Goal: Use online tool/utility: Utilize a website feature to perform a specific function

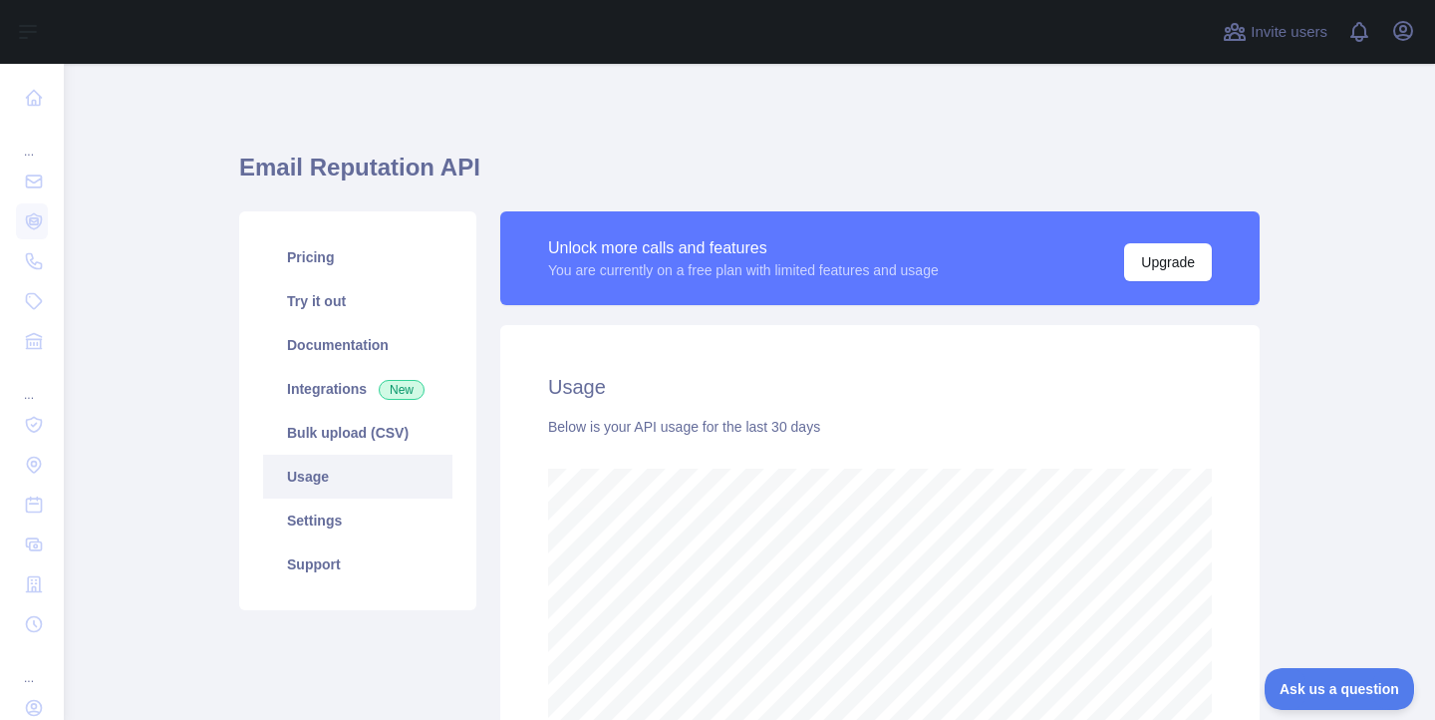
click at [338, 478] on link "Usage" at bounding box center [357, 476] width 189 height 44
click at [307, 268] on link "Pricing" at bounding box center [357, 257] width 189 height 44
click at [331, 469] on link "Usage" at bounding box center [357, 476] width 189 height 44
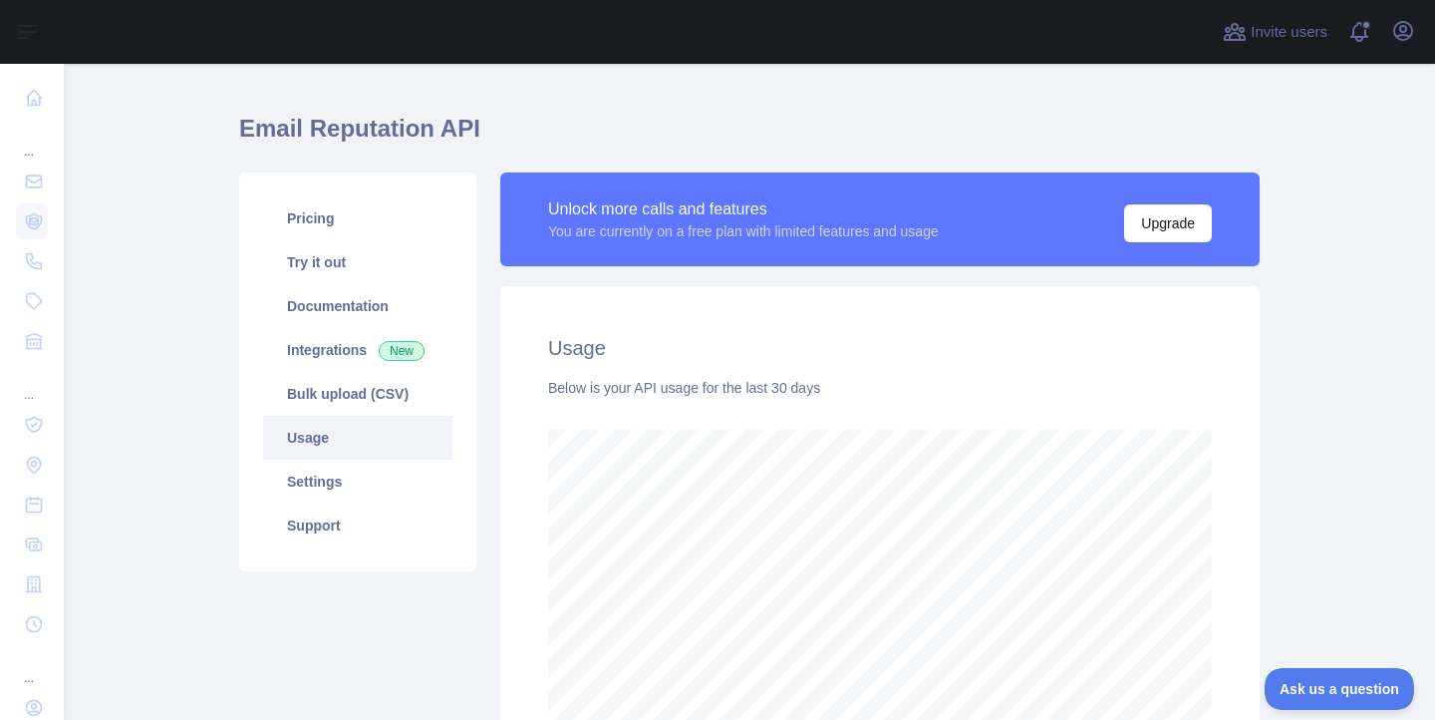
scroll to position [67, 0]
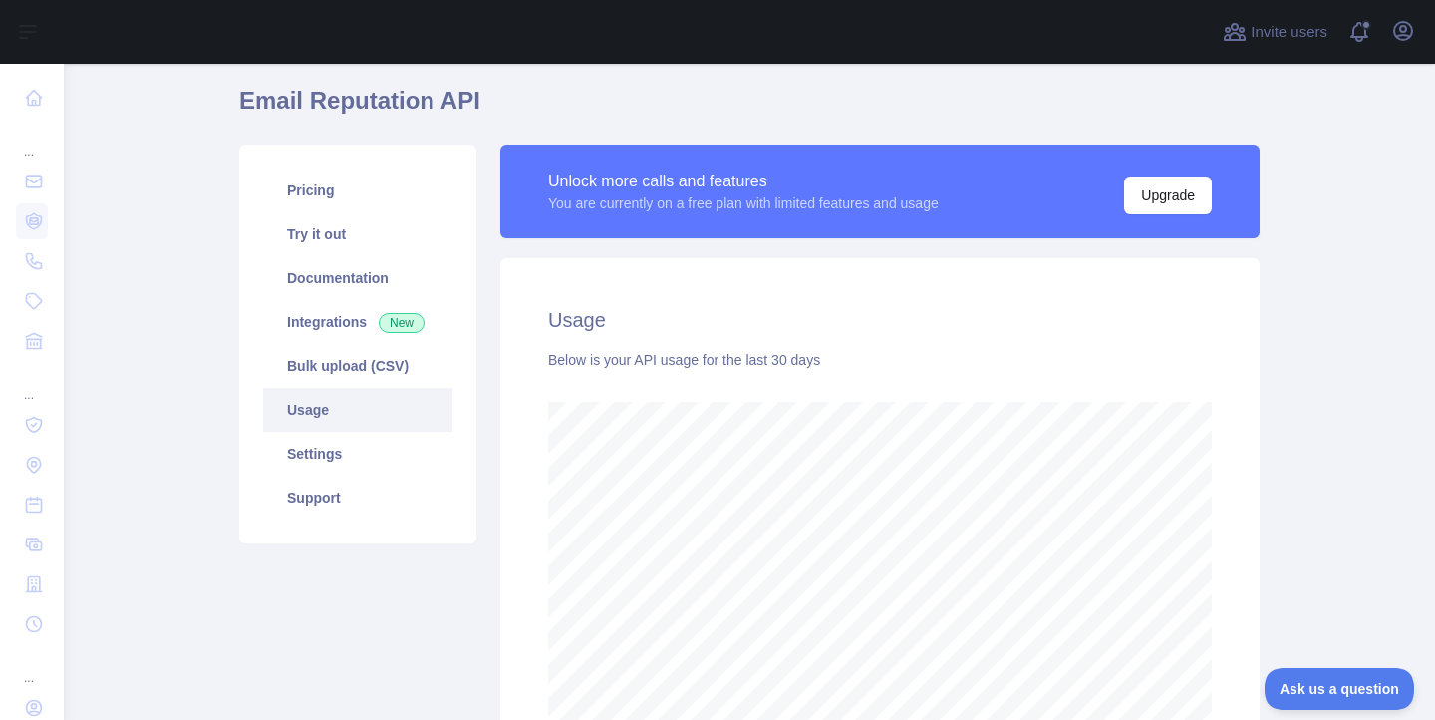
click at [1234, 463] on div "Usage Below is your API usage for the last 30 days" at bounding box center [879, 519] width 759 height 523
click at [342, 238] on link "Try it out" at bounding box center [357, 234] width 189 height 44
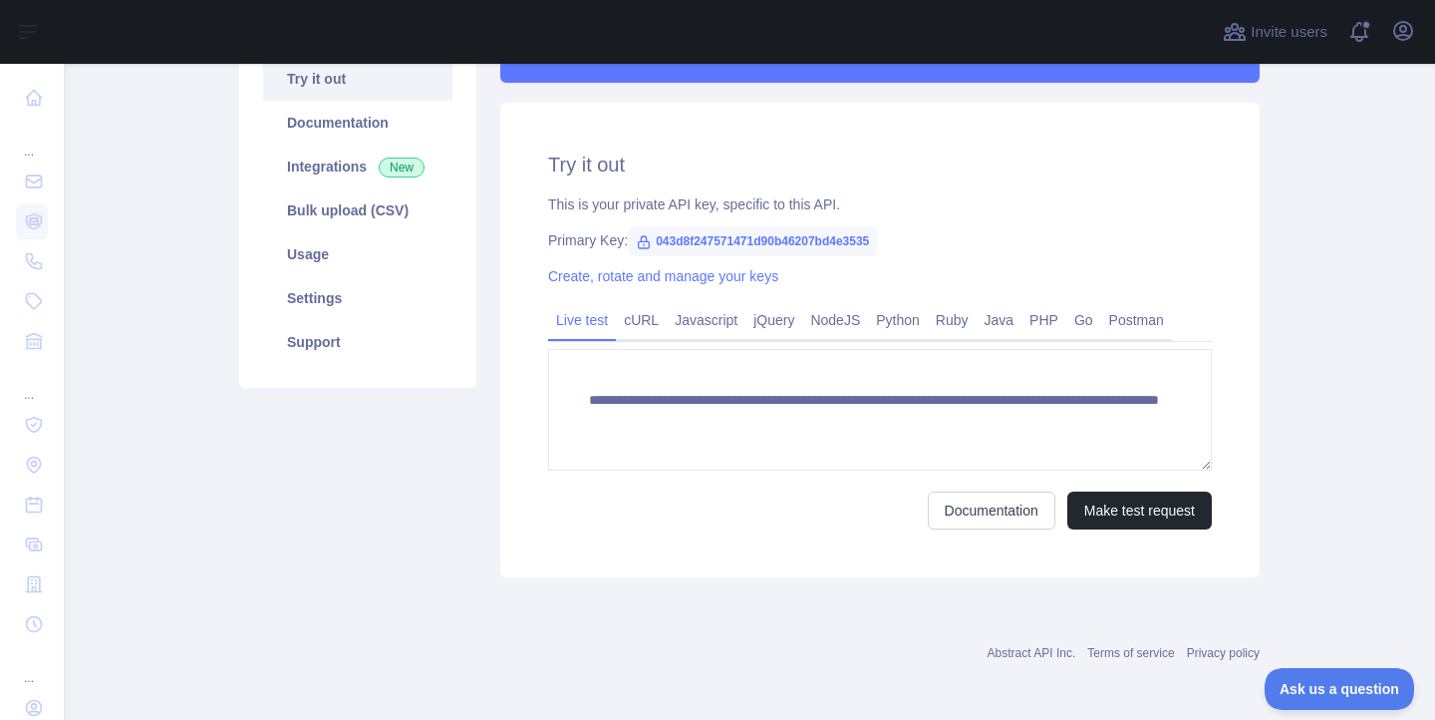
scroll to position [227, 0]
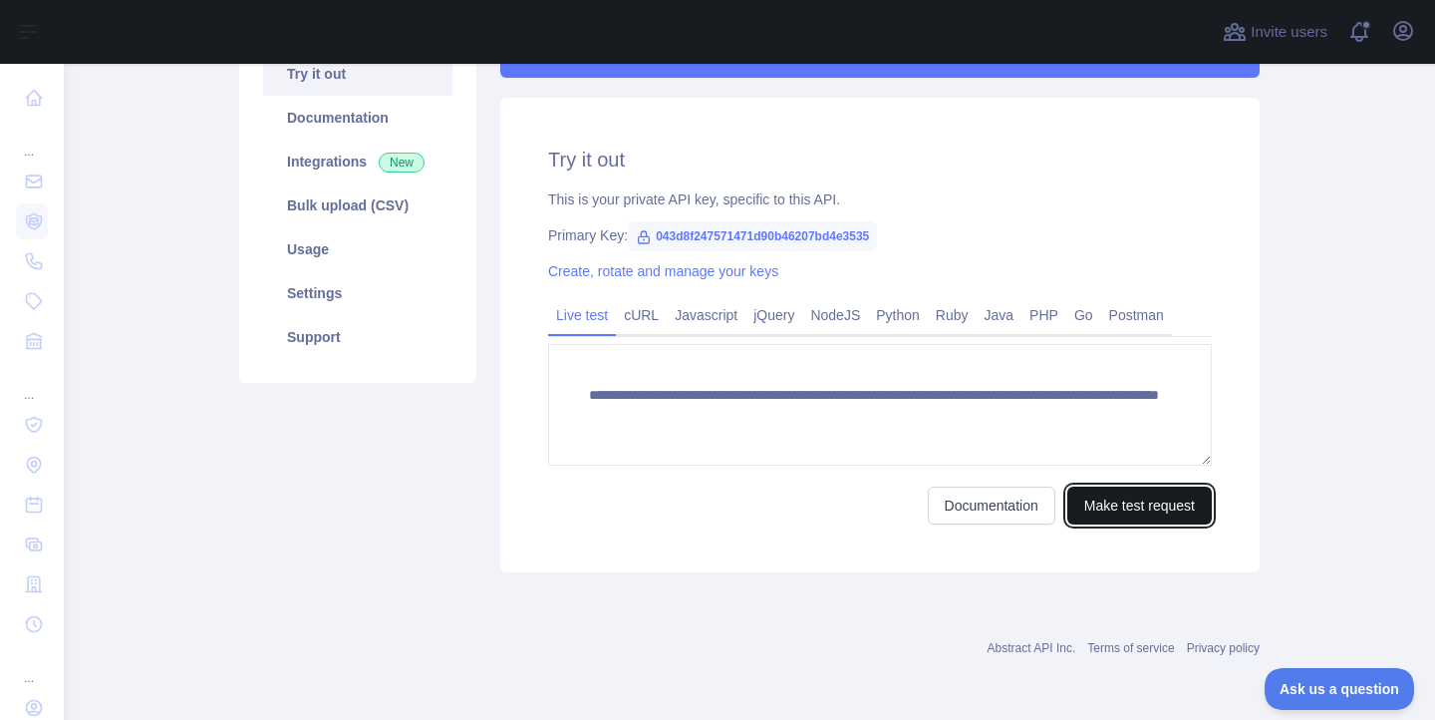
click at [1109, 513] on button "Make test request" at bounding box center [1139, 505] width 145 height 38
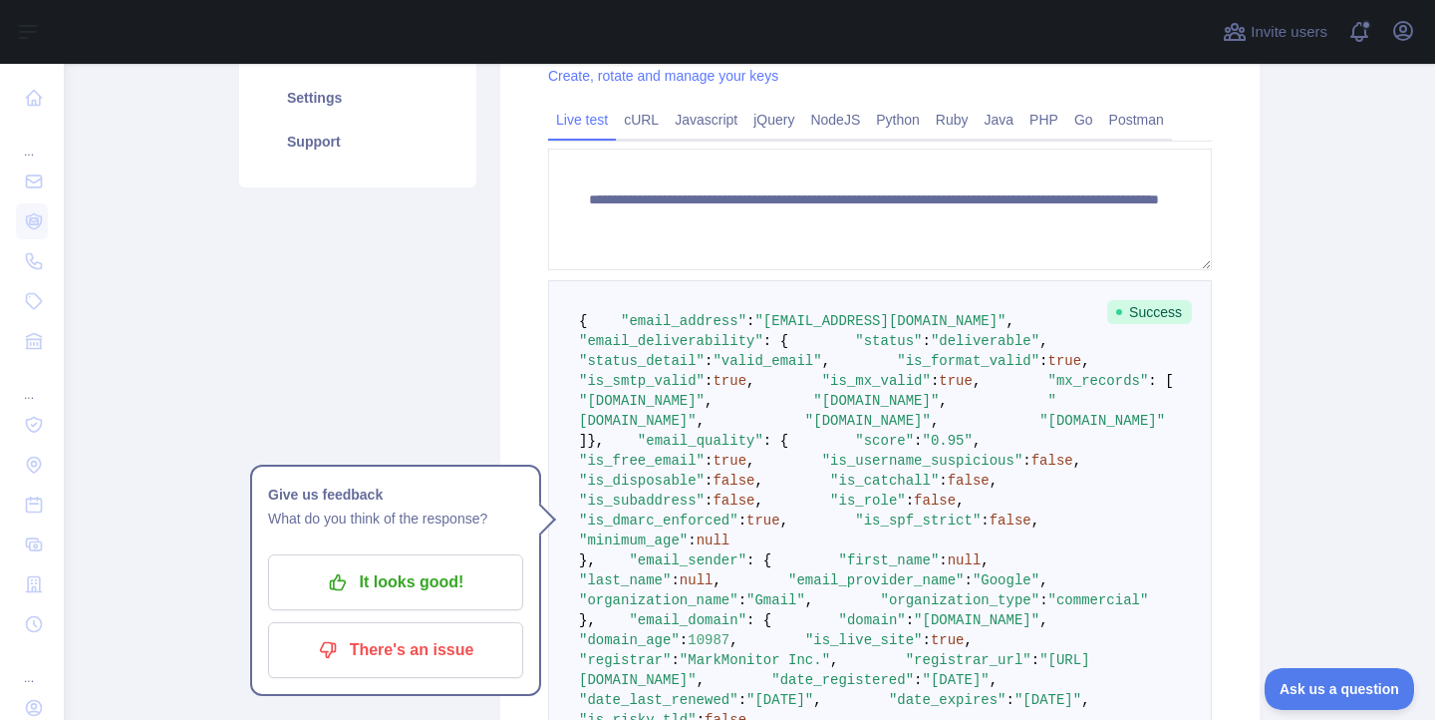
scroll to position [396, 0]
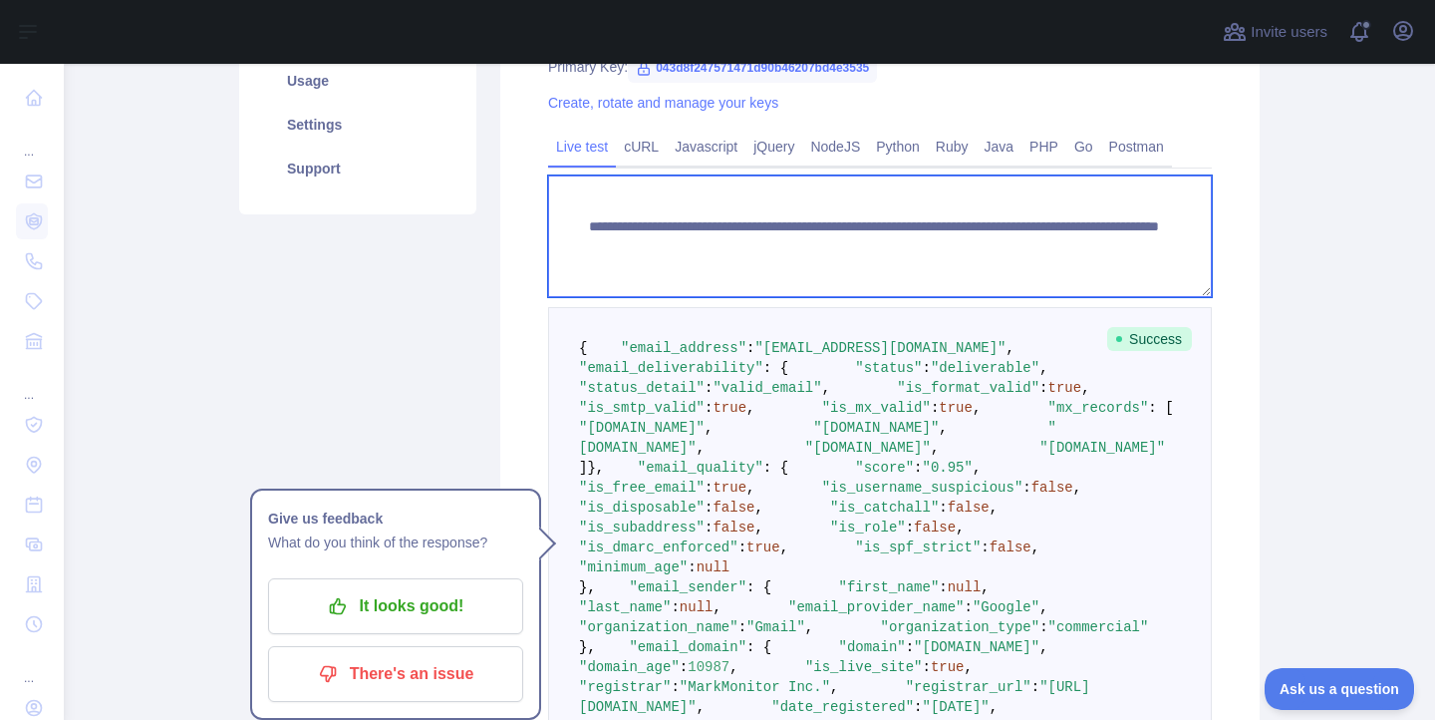
click at [969, 253] on textarea "**********" at bounding box center [880, 236] width 664 height 122
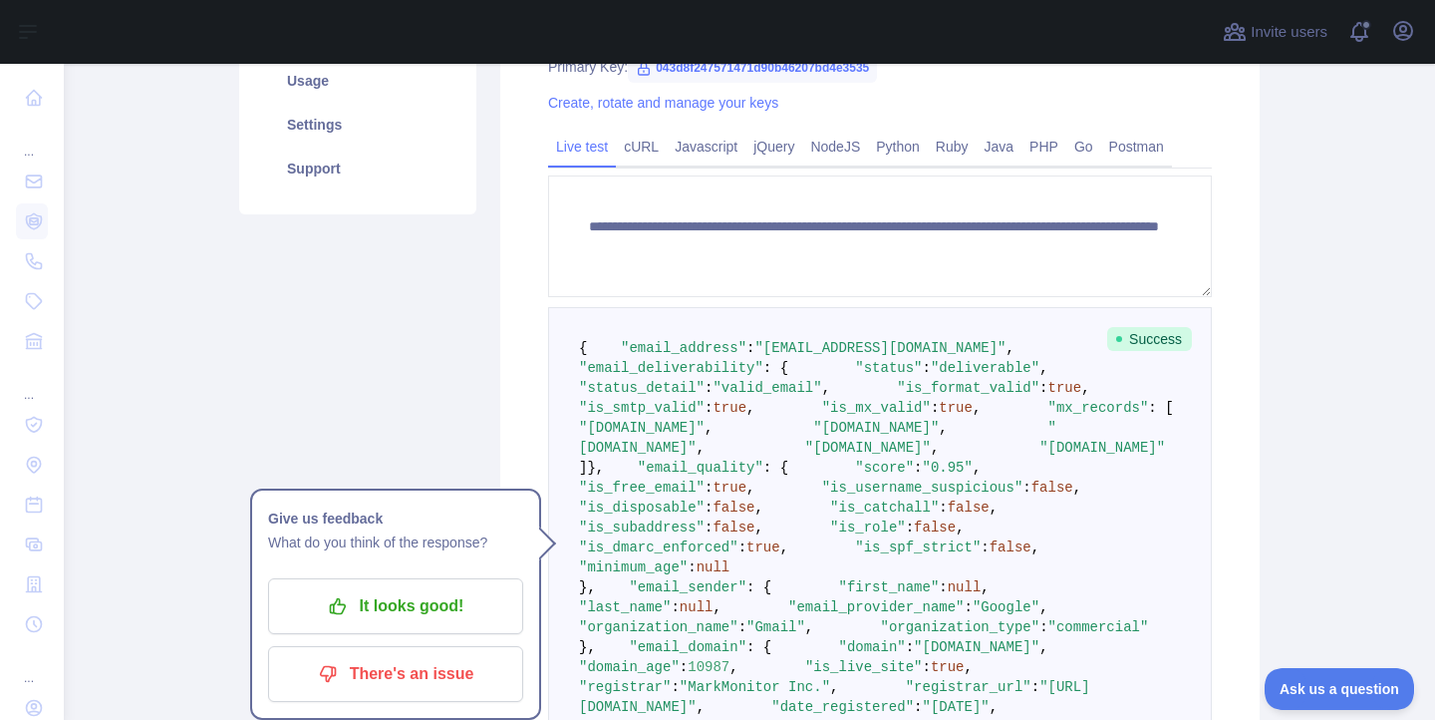
click at [440, 337] on div "Pricing Try it out Documentation Integrations New Bulk upload (CSV) Usage Setti…" at bounding box center [357, 402] width 261 height 1173
click at [361, 616] on p "It looks good!" at bounding box center [395, 606] width 225 height 34
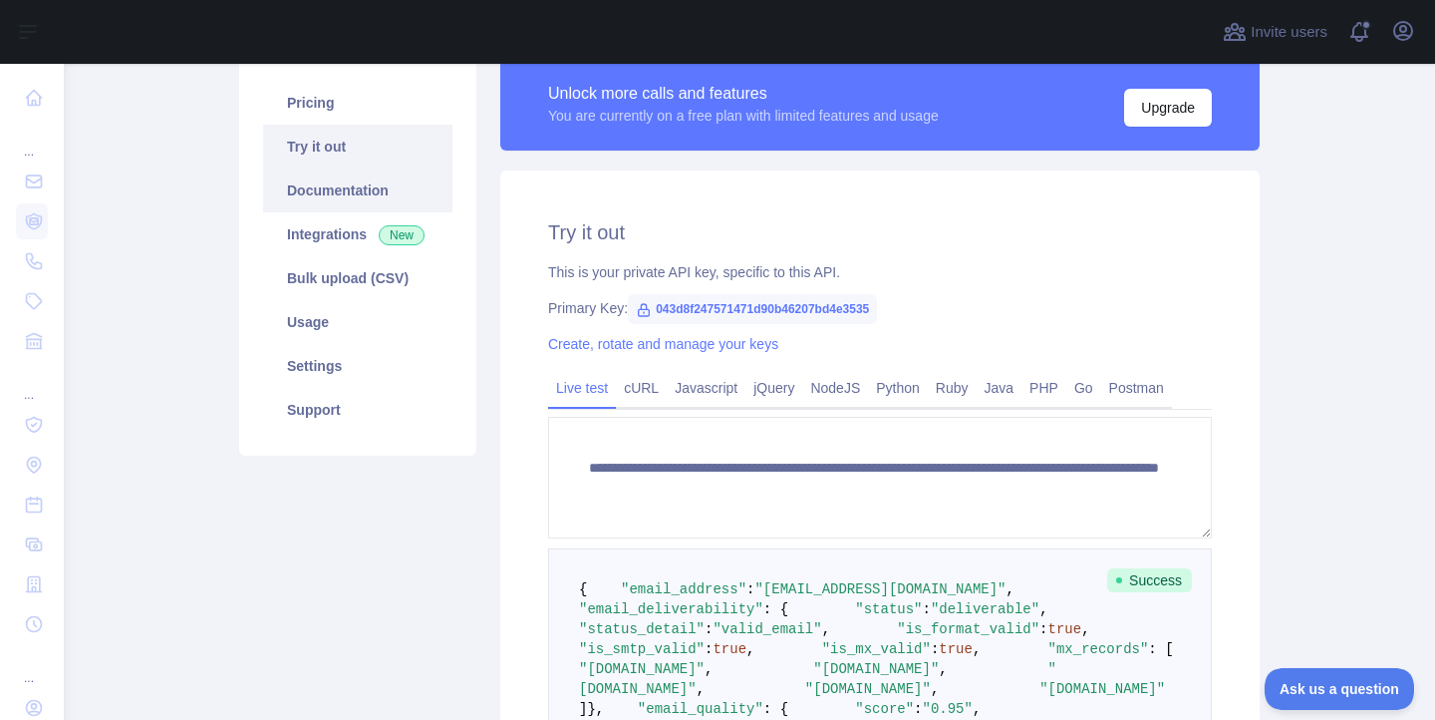
scroll to position [87, 0]
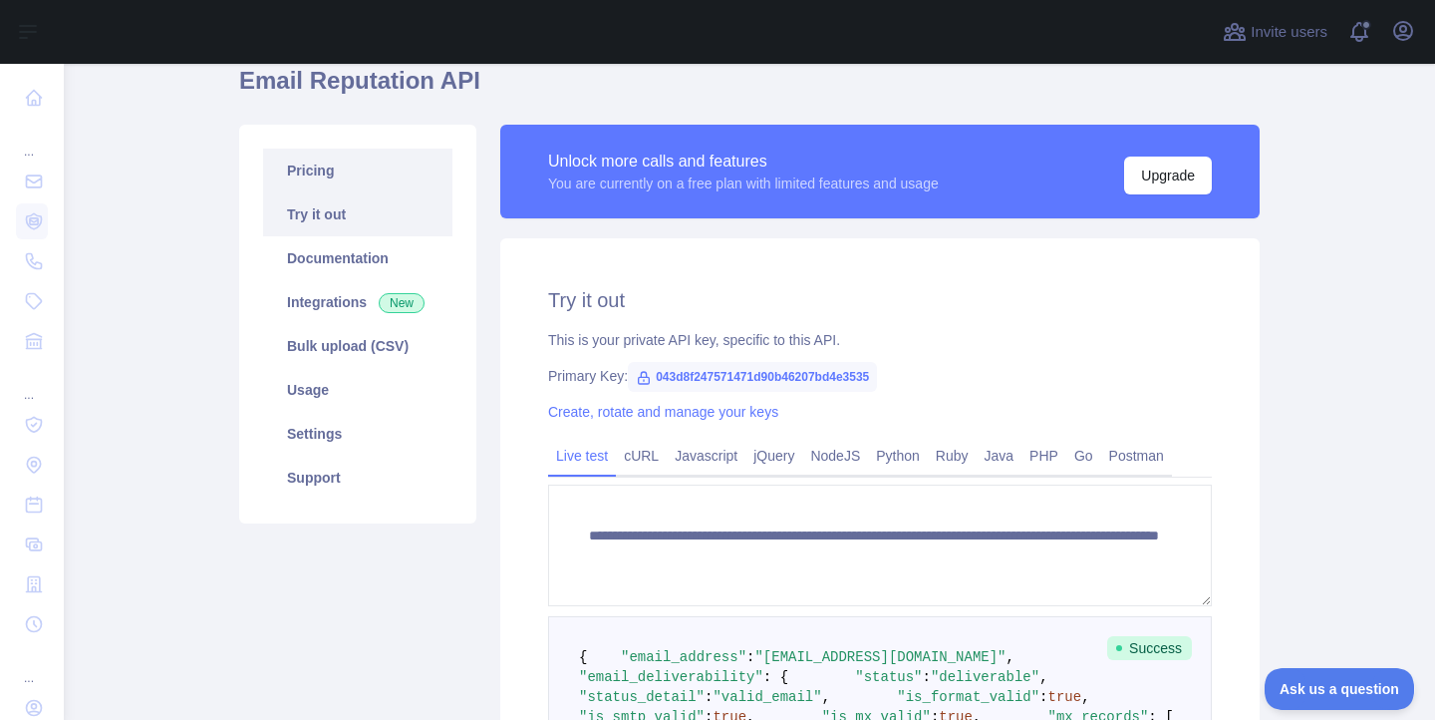
click at [301, 174] on link "Pricing" at bounding box center [357, 170] width 189 height 44
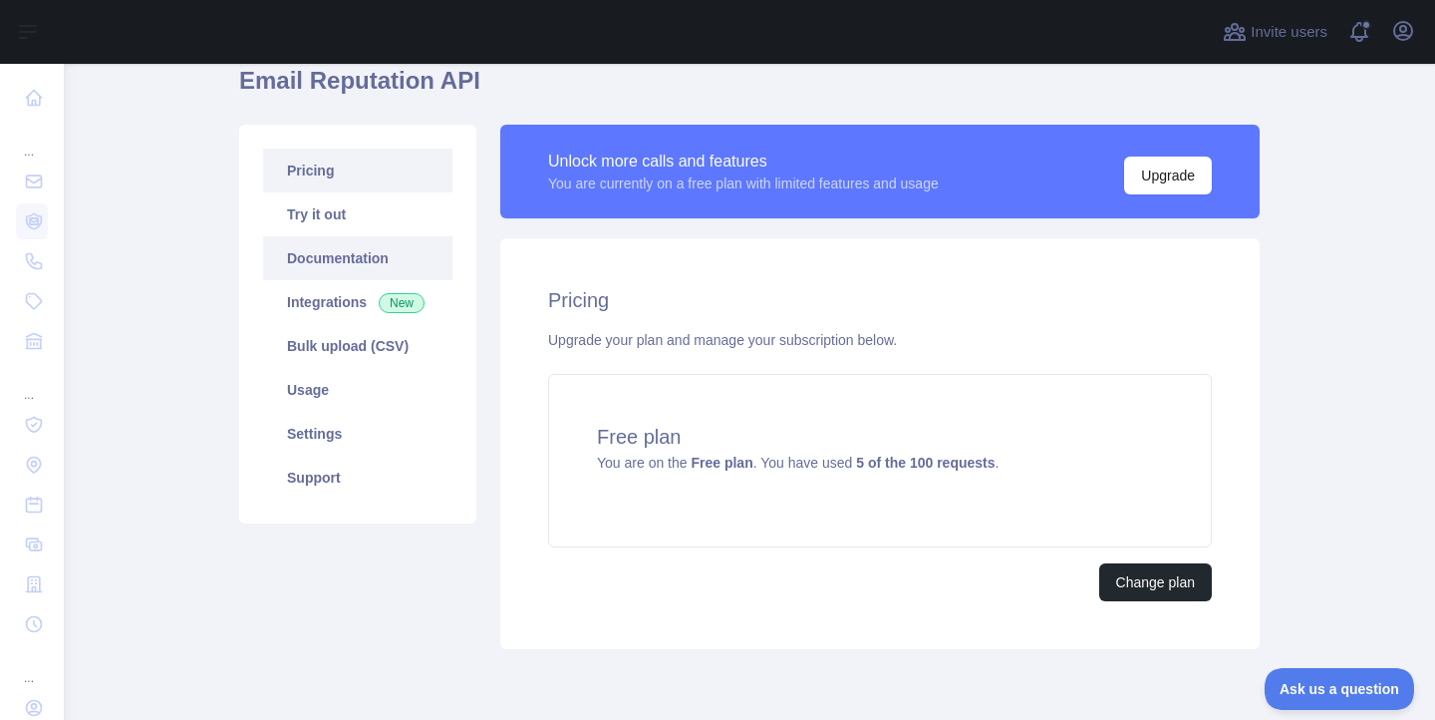
click at [306, 261] on link "Documentation" at bounding box center [357, 258] width 189 height 44
click at [311, 322] on link "Integrations New" at bounding box center [357, 302] width 189 height 44
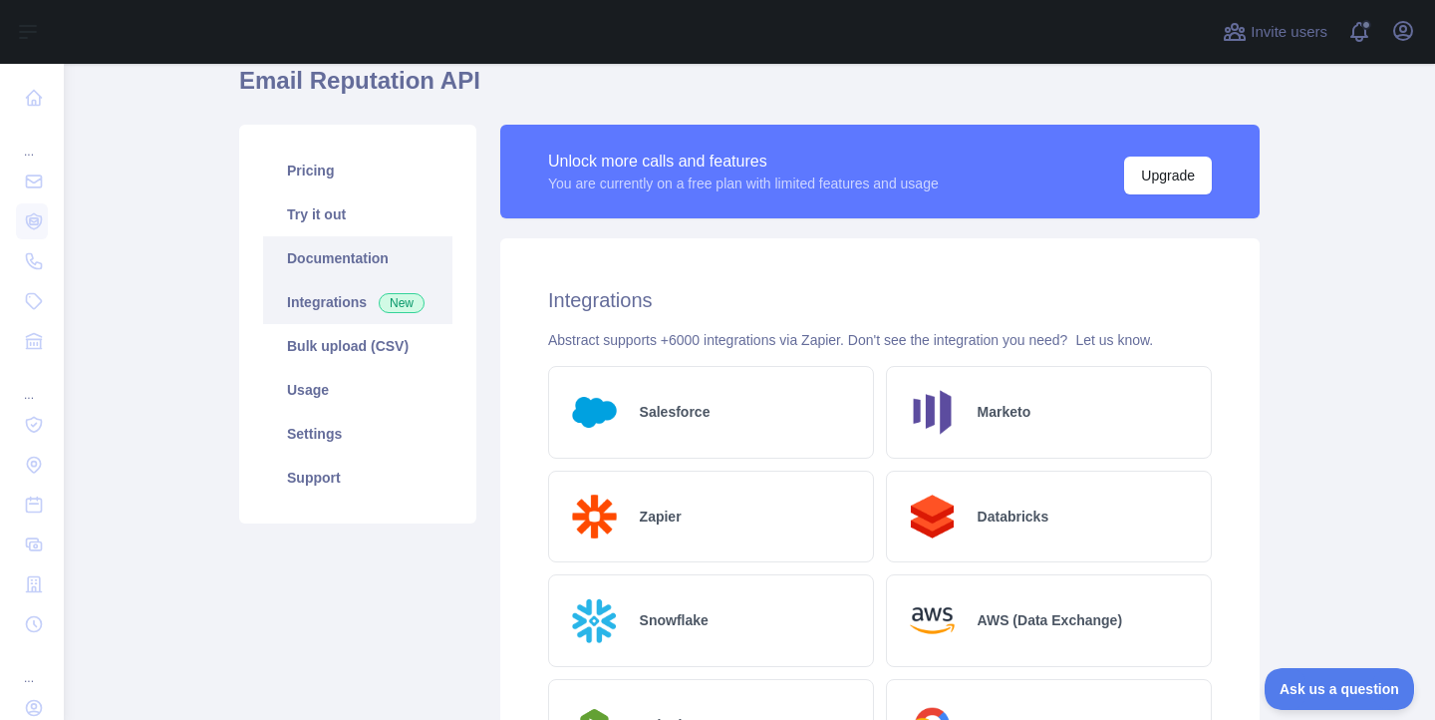
click at [326, 266] on link "Documentation" at bounding box center [357, 258] width 189 height 44
click at [305, 394] on link "Usage" at bounding box center [357, 390] width 189 height 44
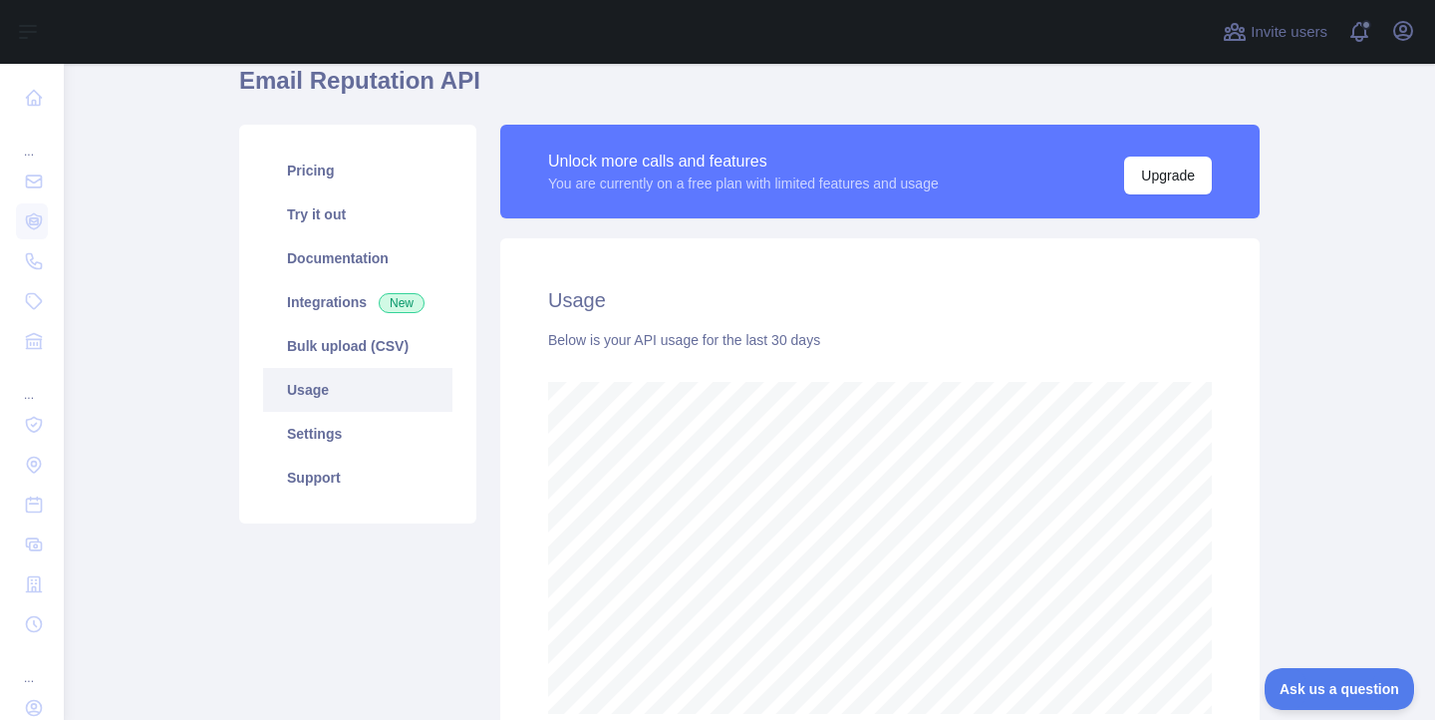
scroll to position [656, 1356]
click at [299, 434] on link "Settings" at bounding box center [357, 434] width 189 height 44
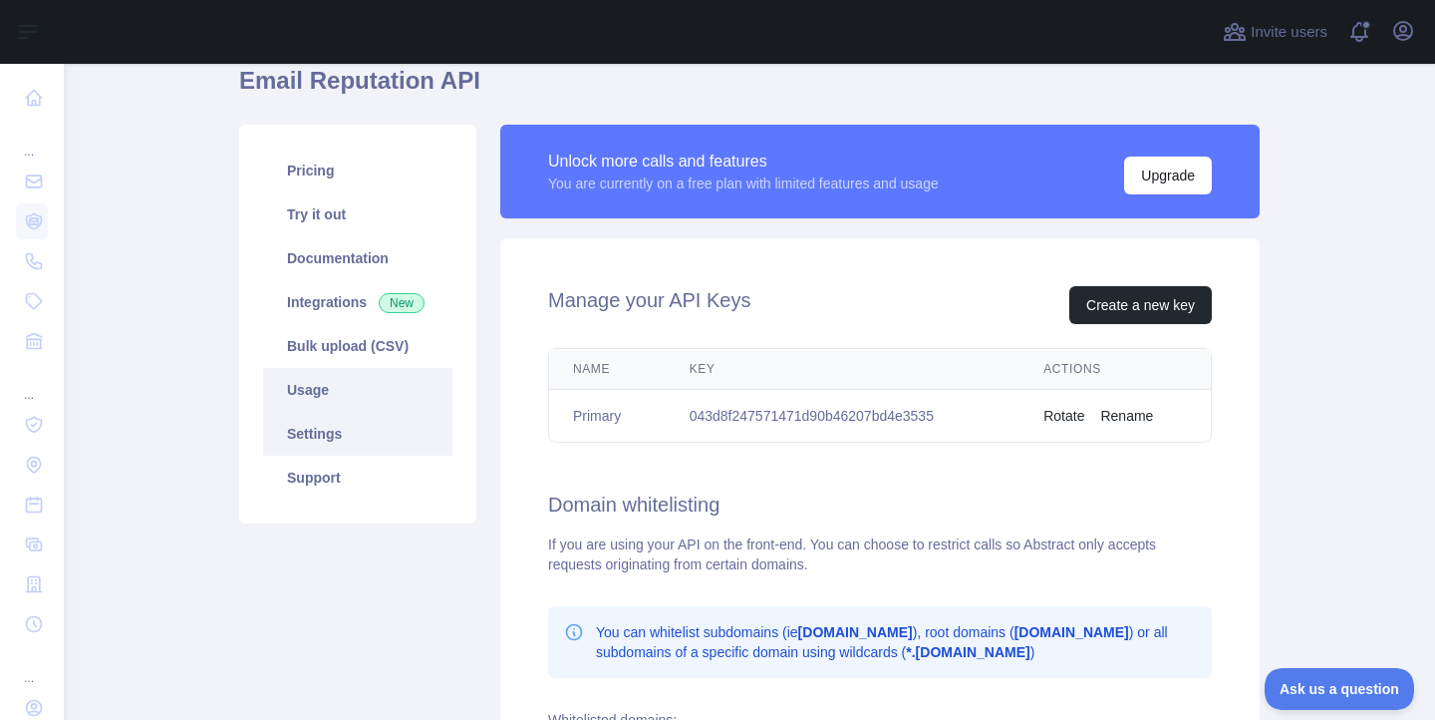
click at [318, 387] on link "Usage" at bounding box center [357, 390] width 189 height 44
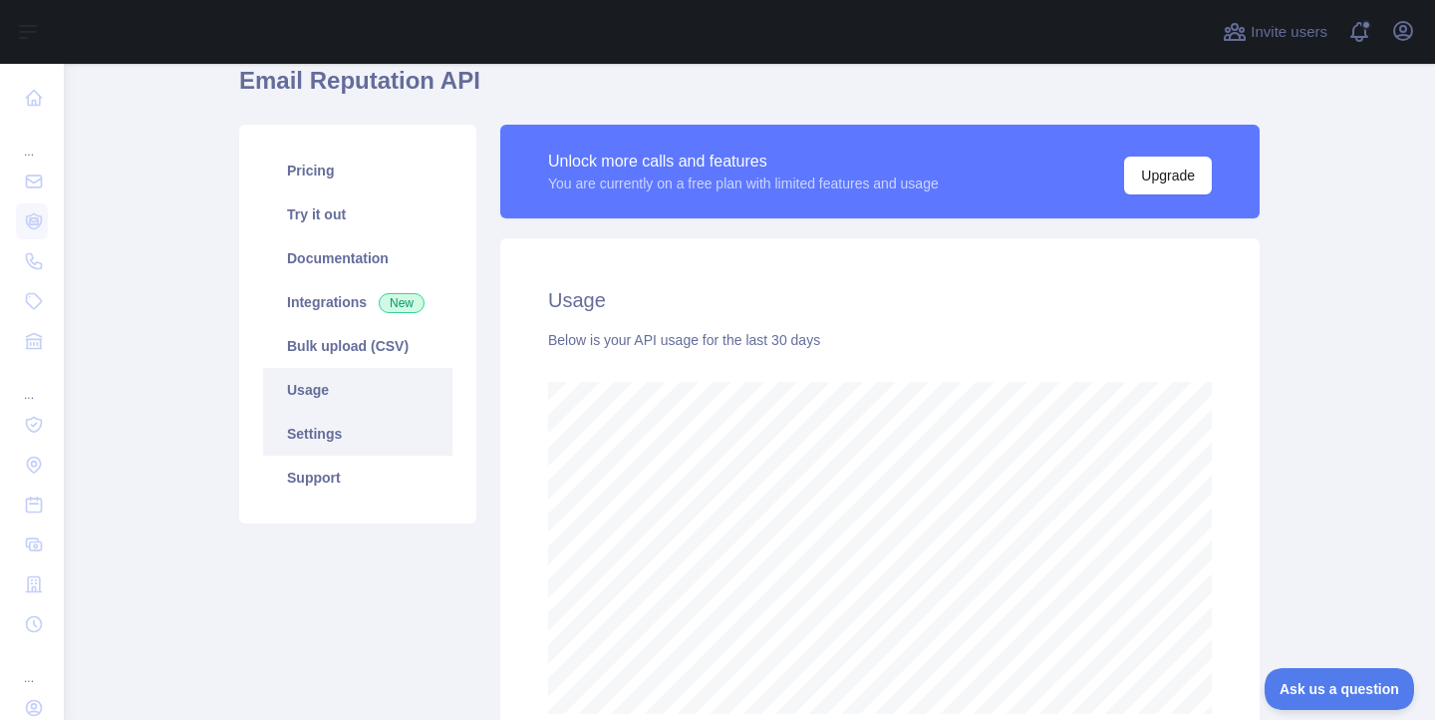
scroll to position [656, 1356]
click at [331, 300] on link "Integrations New" at bounding box center [357, 302] width 189 height 44
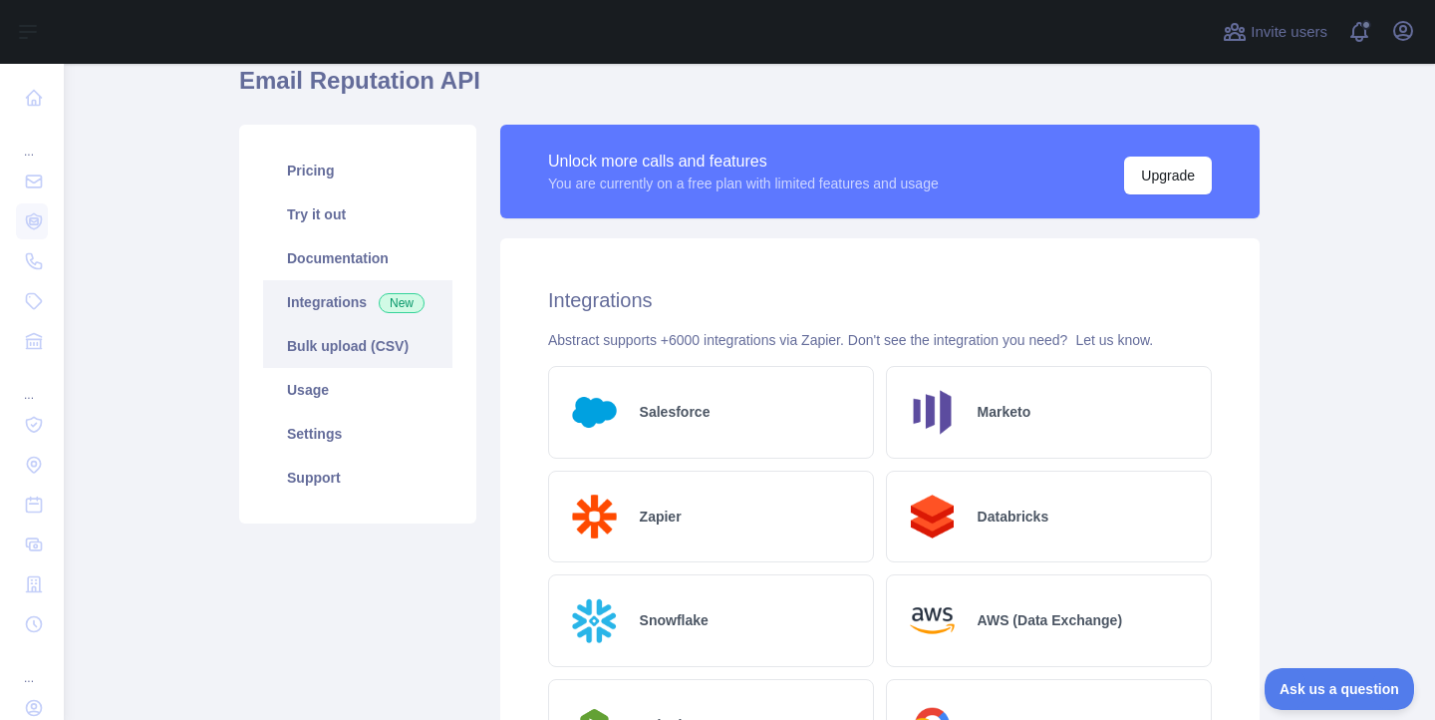
click at [315, 359] on link "Bulk upload (CSV)" at bounding box center [357, 346] width 189 height 44
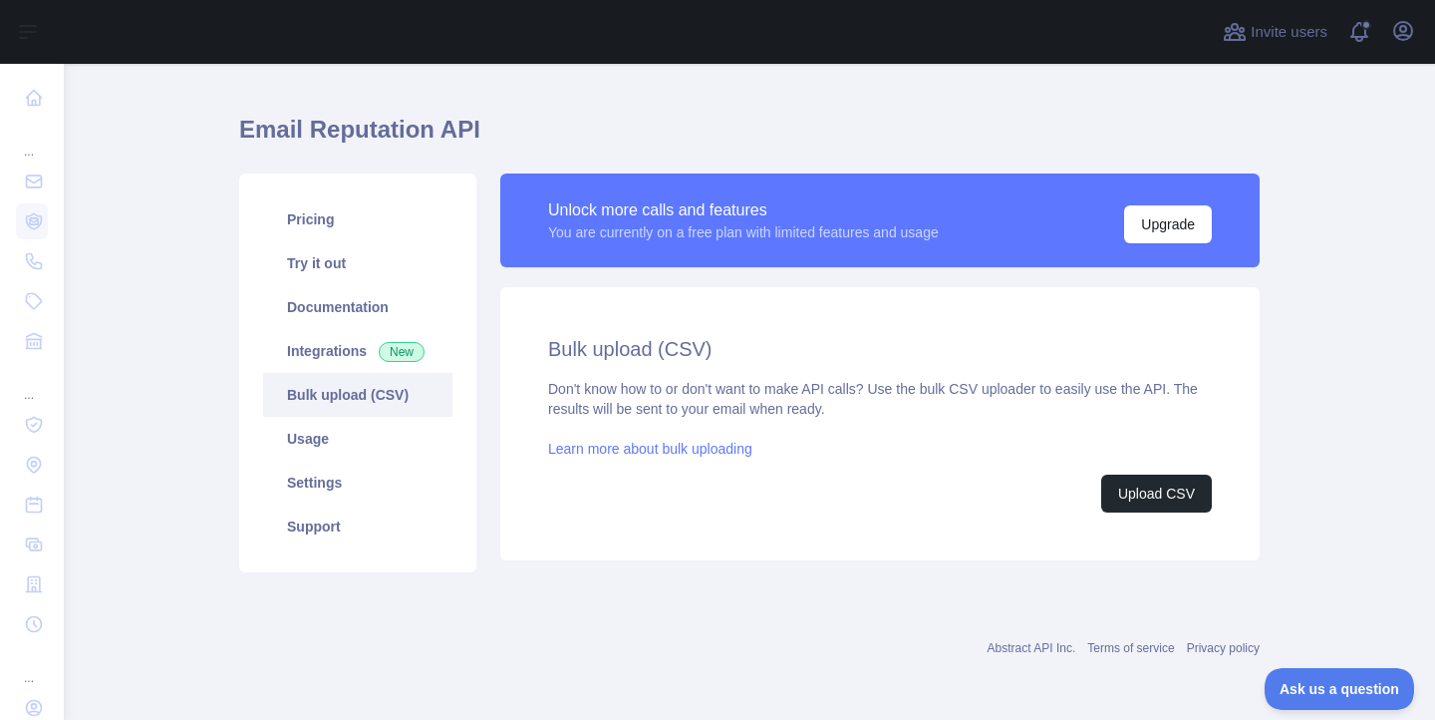
scroll to position [38, 0]
click at [320, 256] on link "Try it out" at bounding box center [357, 263] width 189 height 44
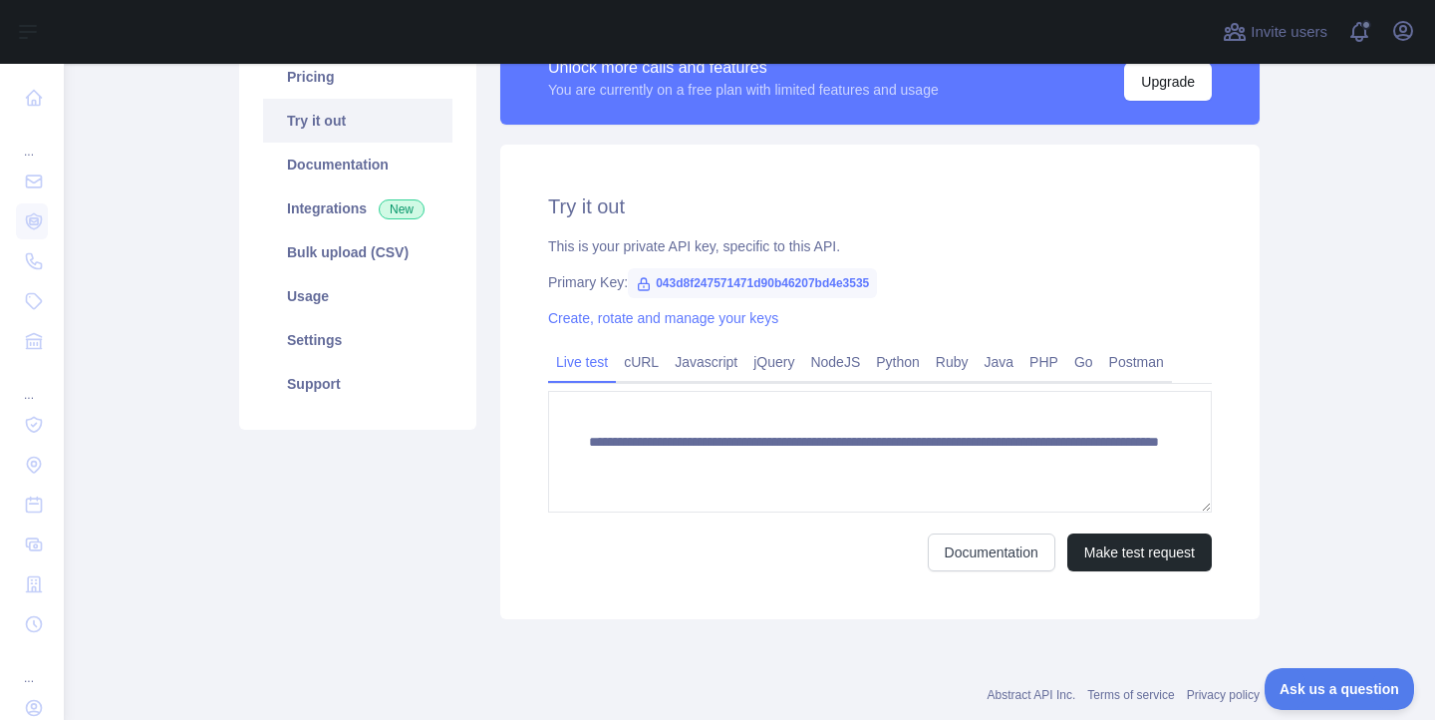
scroll to position [227, 0]
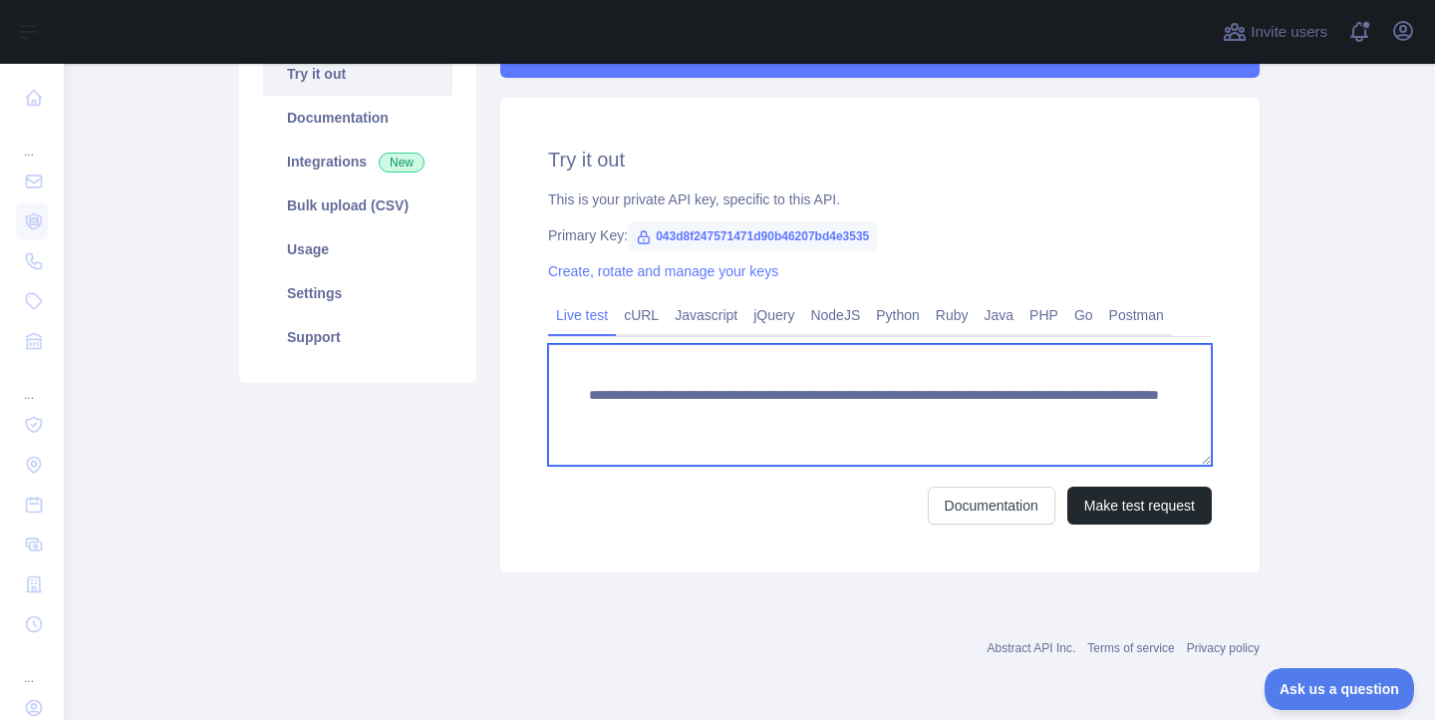
click at [1028, 437] on textarea "**********" at bounding box center [880, 405] width 664 height 122
drag, startPoint x: 1037, startPoint y: 412, endPoint x: 961, endPoint y: 413, distance: 76.7
click at [961, 413] on textarea "**********" at bounding box center [880, 405] width 664 height 122
drag, startPoint x: 950, startPoint y: 424, endPoint x: 1067, endPoint y: 432, distance: 117.9
click at [1047, 422] on textarea "**********" at bounding box center [880, 405] width 664 height 122
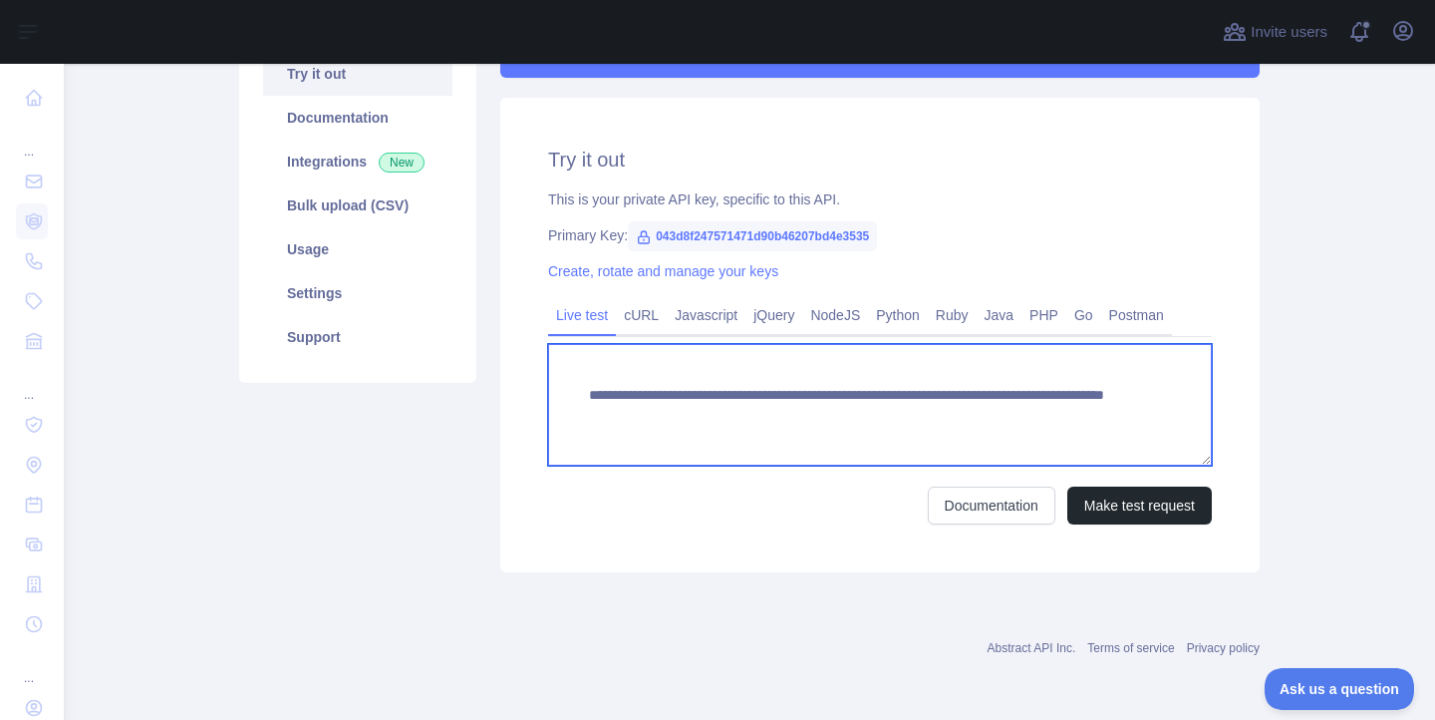
paste textarea "**********"
type textarea "**********"
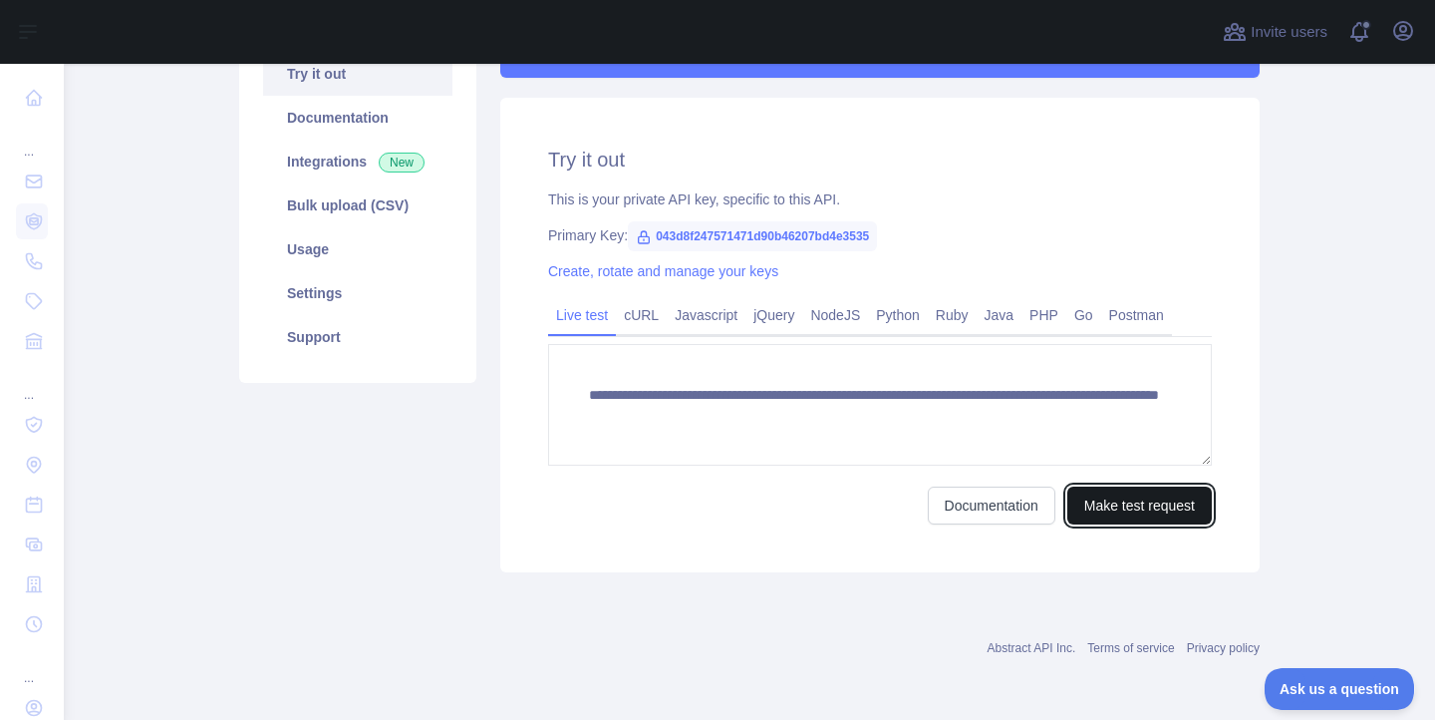
click at [1092, 511] on button "Make test request" at bounding box center [1139, 505] width 145 height 38
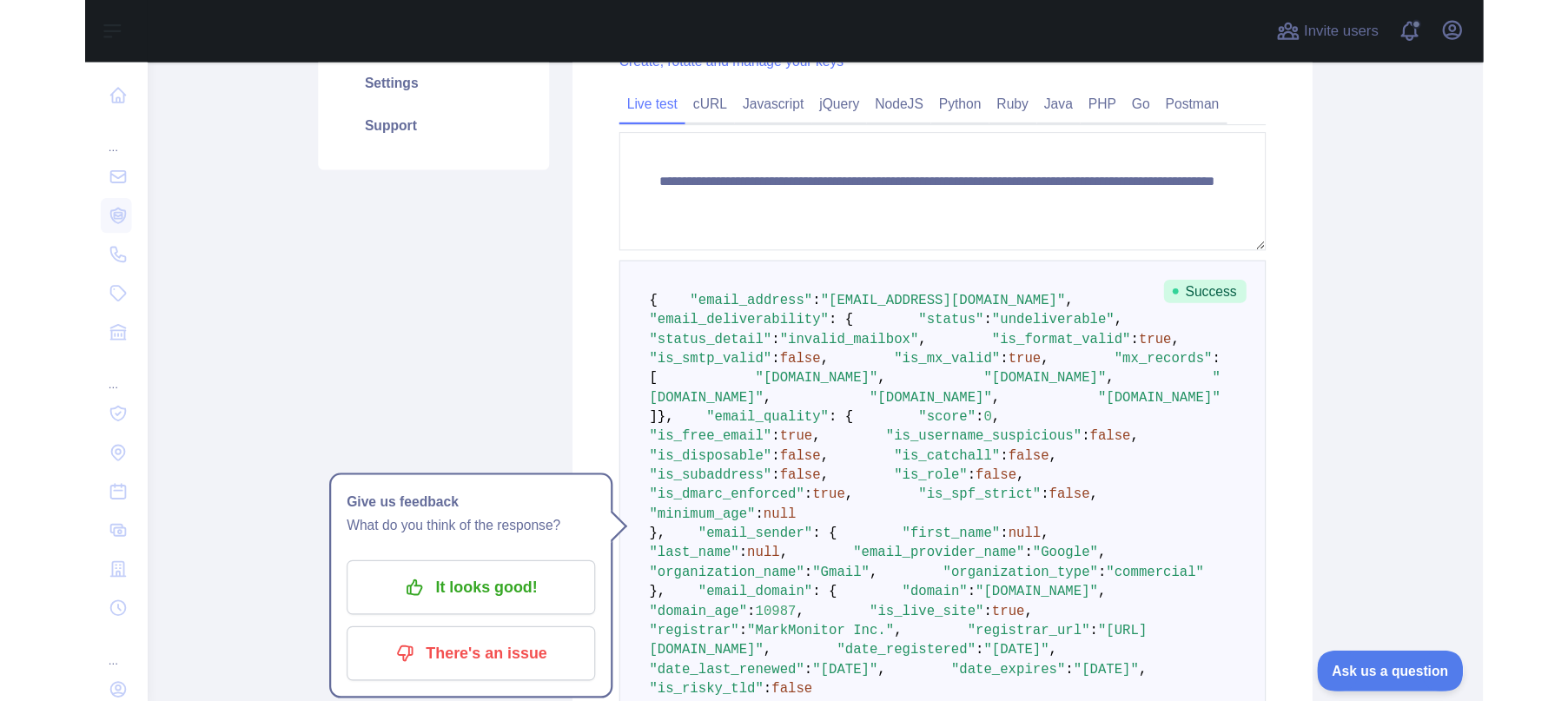
scroll to position [377, 0]
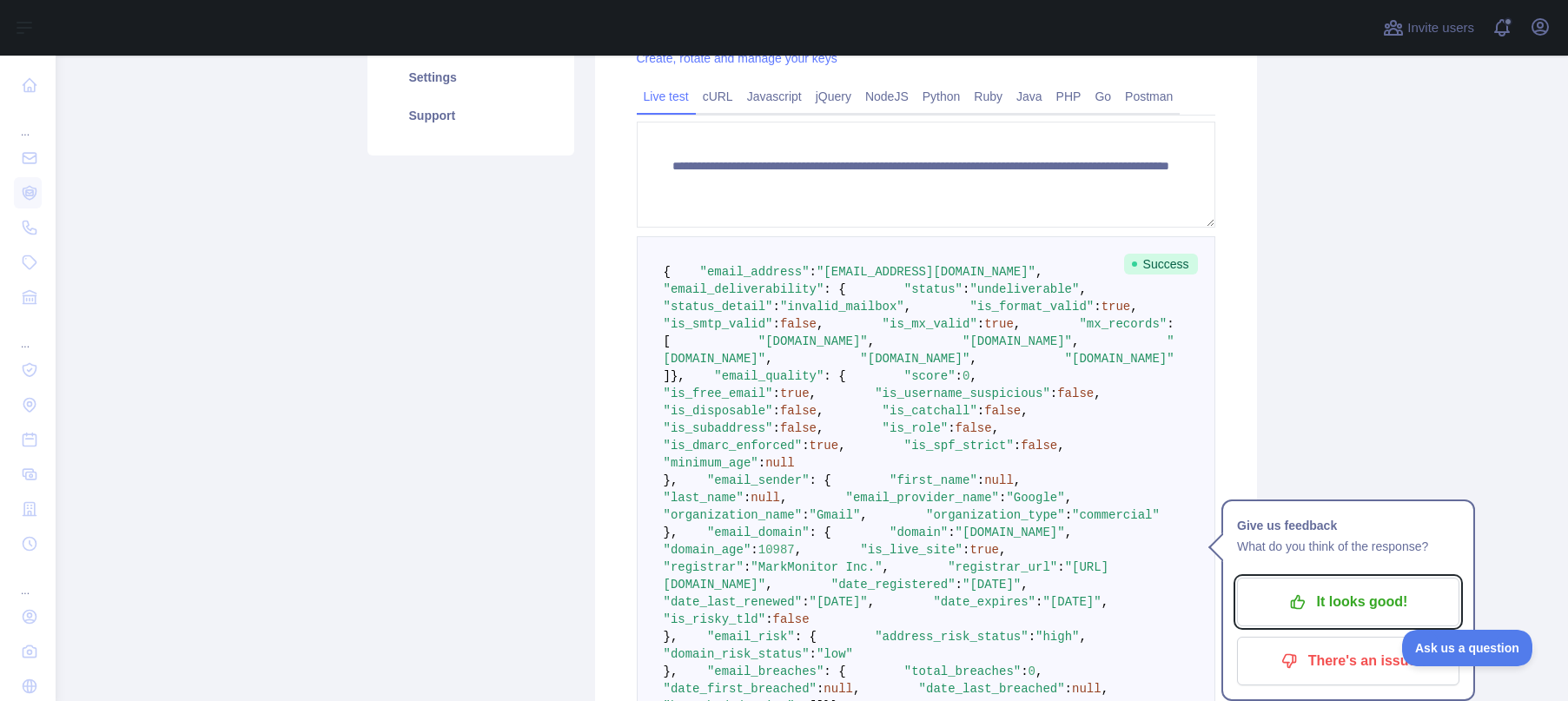
click at [1250, 605] on p "It looks good!" at bounding box center [1347, 602] width 196 height 30
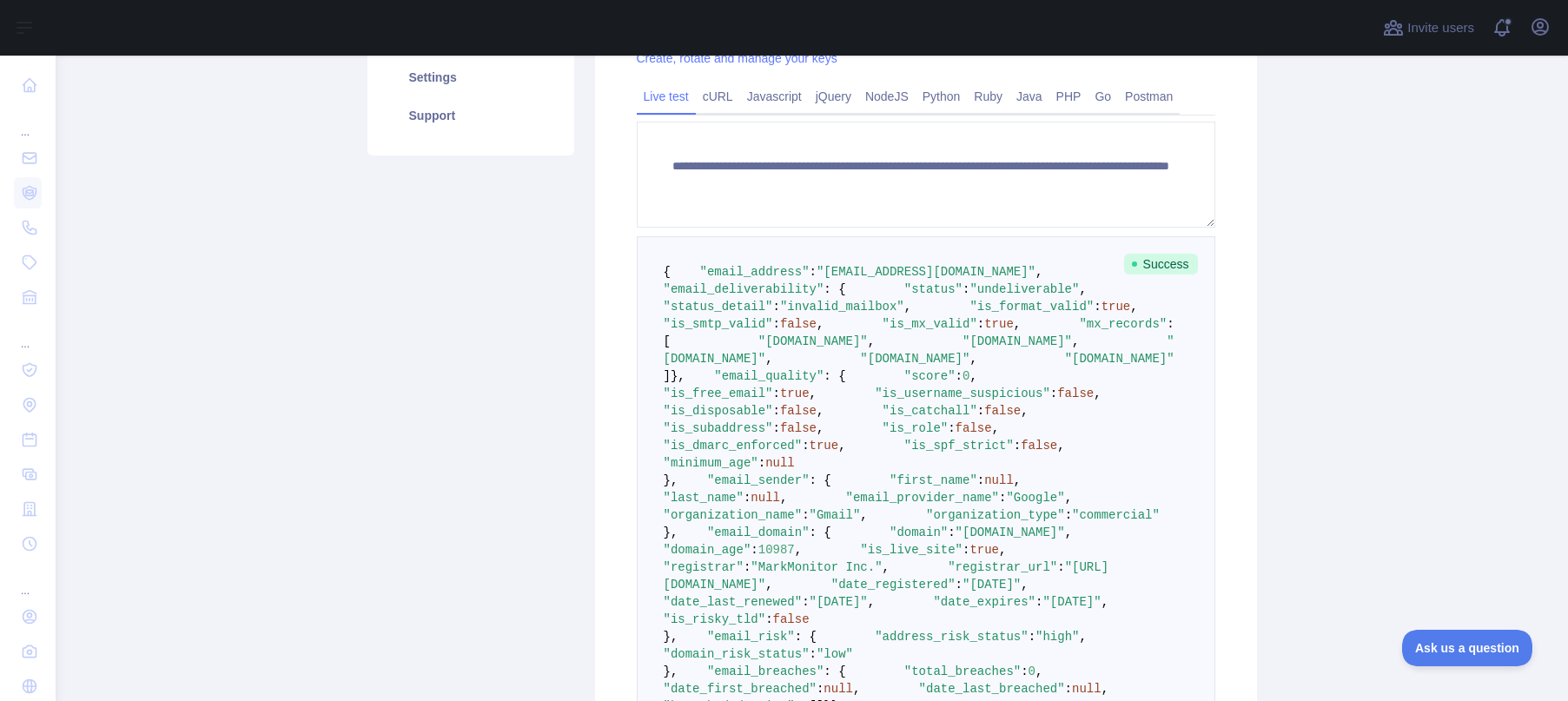
drag, startPoint x: 1335, startPoint y: 457, endPoint x: 1262, endPoint y: 444, distance: 74.1
click at [1250, 456] on main "**********" at bounding box center [811, 378] width 1512 height 645
click at [881, 314] on span ""invalid_mailbox"" at bounding box center [842, 307] width 125 height 14
click at [880, 314] on span ""invalid_mailbox"" at bounding box center [842, 307] width 125 height 14
drag, startPoint x: 1033, startPoint y: 416, endPoint x: 1023, endPoint y: 417, distance: 10.0
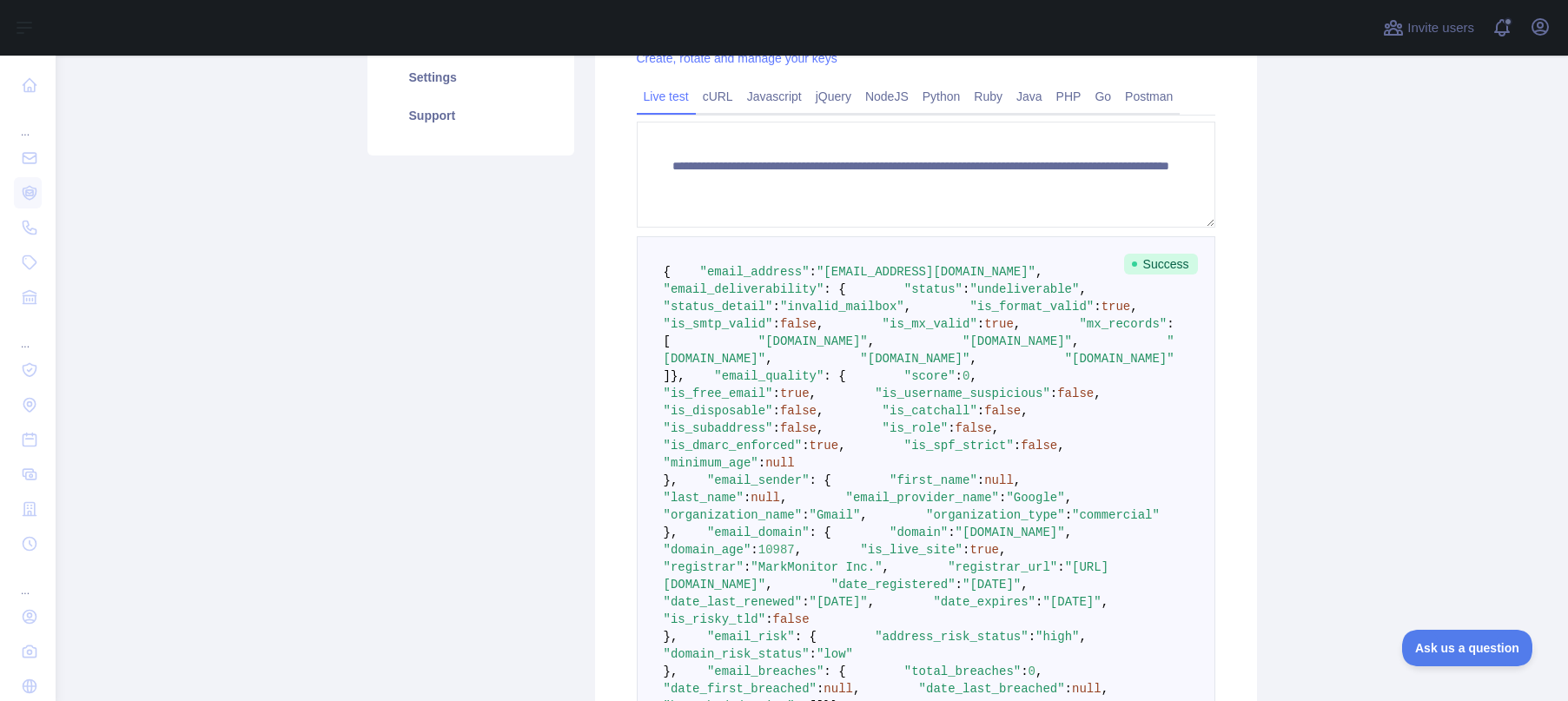
click at [1028, 417] on pre "{ "email_address" : "papawarin.464@gmail.com" , "email_deliverability" : { "sta…" at bounding box center [927, 489] width 579 height 506
click at [1102, 314] on span "true" at bounding box center [1117, 307] width 30 height 14
click at [850, 471] on pre "{ "email_address" : "papawarin.464@gmail.com" , "email_deliverability" : { "sta…" at bounding box center [927, 489] width 579 height 506
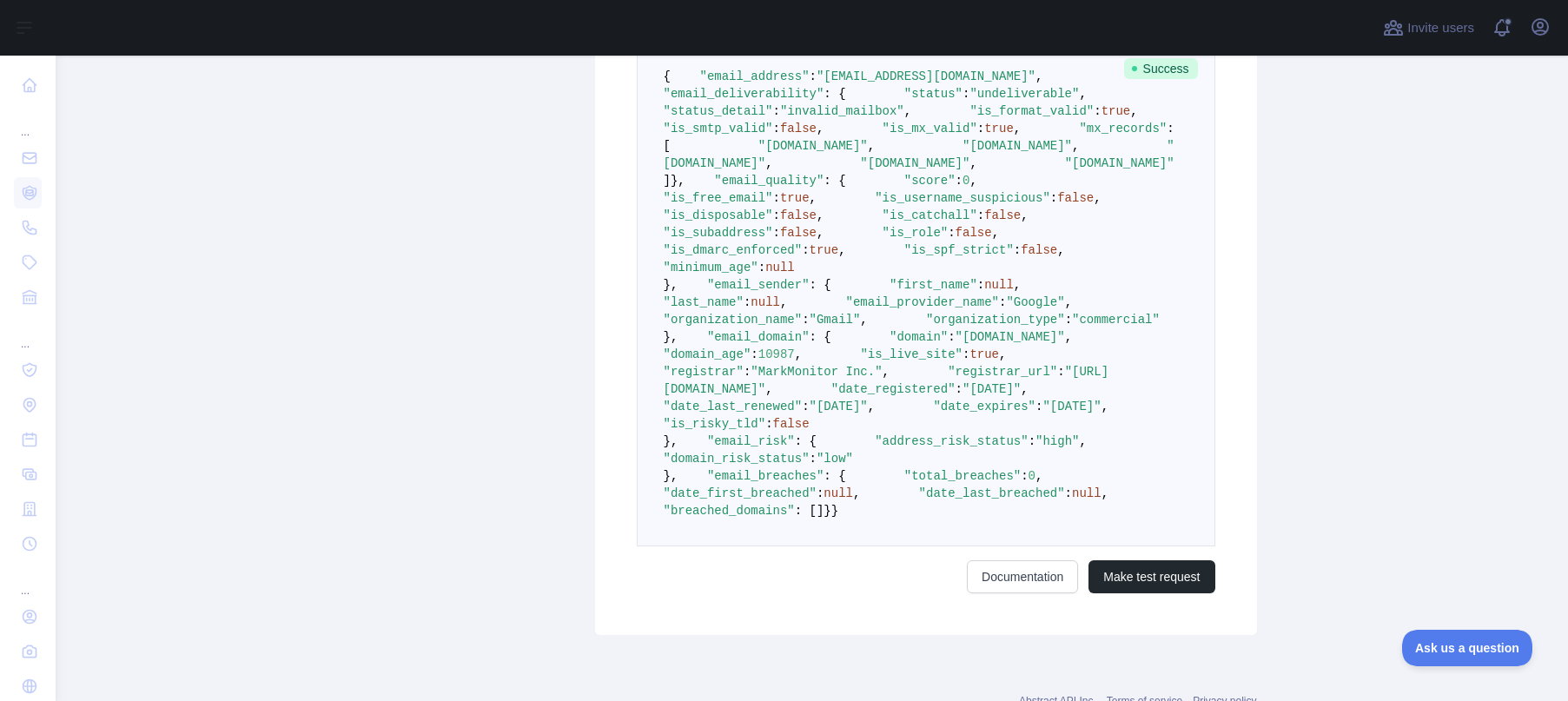
scroll to position [567, 0]
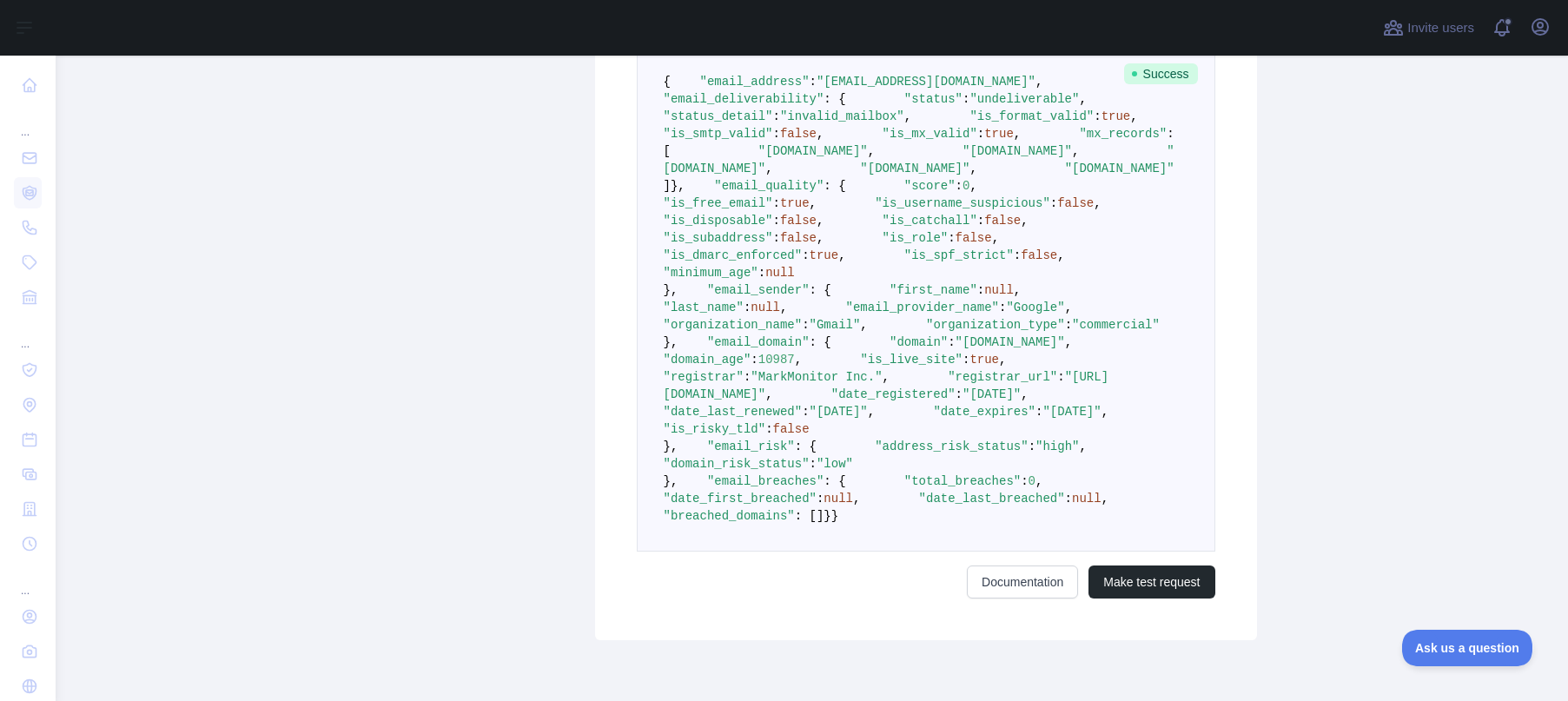
click at [852, 124] on span ""invalid_mailbox"" at bounding box center [842, 117] width 125 height 14
click at [998, 236] on pre "{ "email_address" : "papawarin.464@gmail.com" , "email_deliverability" : { "sta…" at bounding box center [927, 299] width 579 height 506
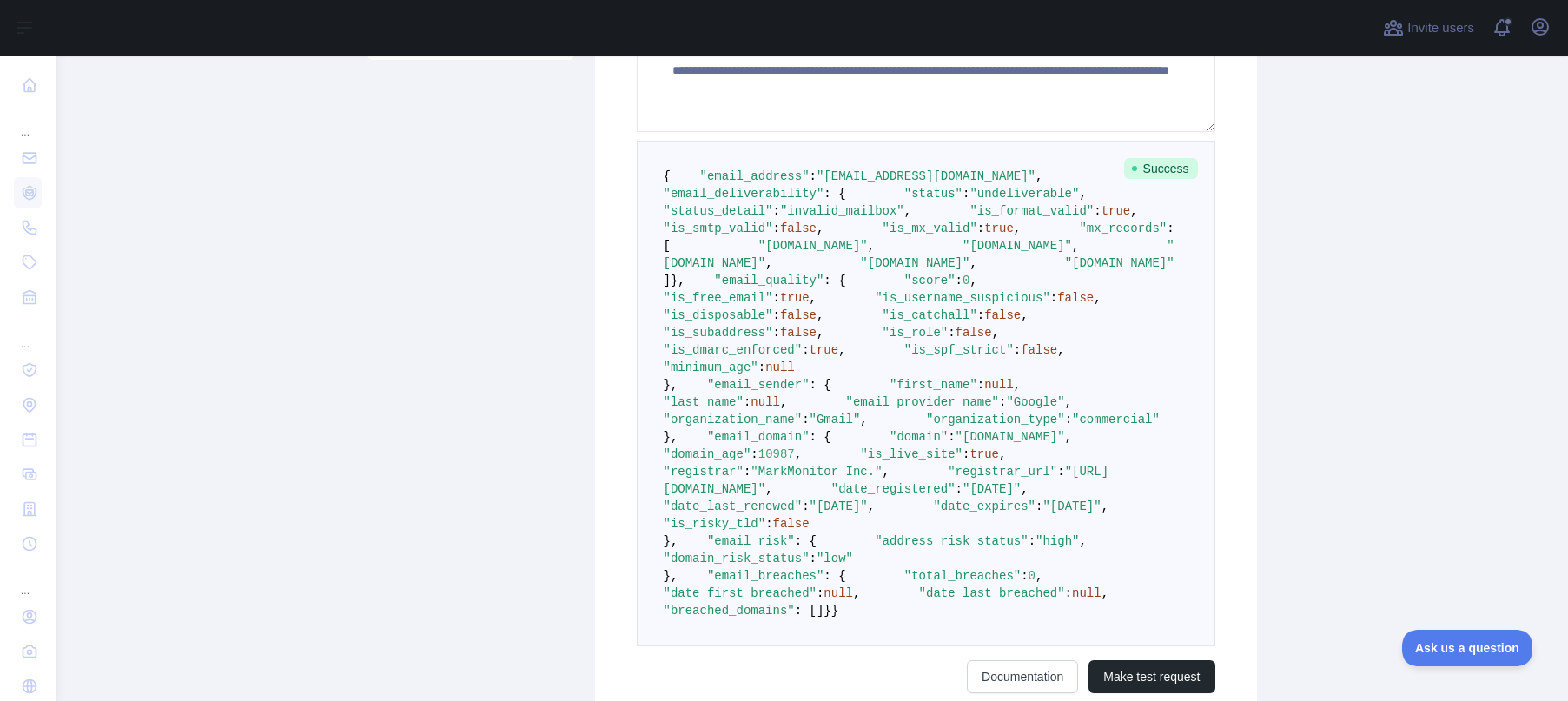
scroll to position [453, 0]
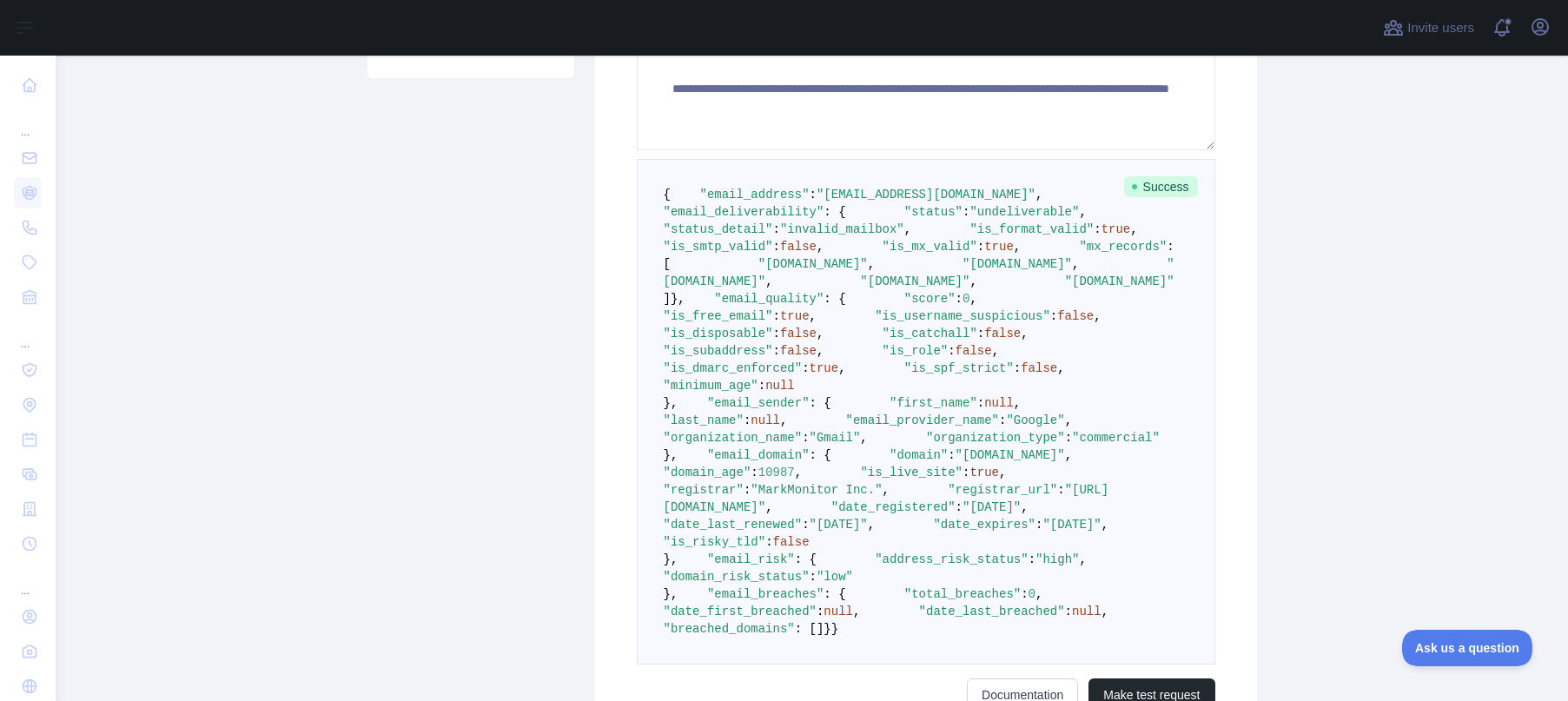
click at [894, 236] on span ""invalid_mailbox"" at bounding box center [842, 229] width 125 height 14
click at [924, 312] on pre "{ "email_address" : "papawarin.464@gmail.com" , "email_deliverability" : { "sta…" at bounding box center [927, 412] width 579 height 506
click at [904, 219] on span ""status"" at bounding box center [933, 212] width 58 height 14
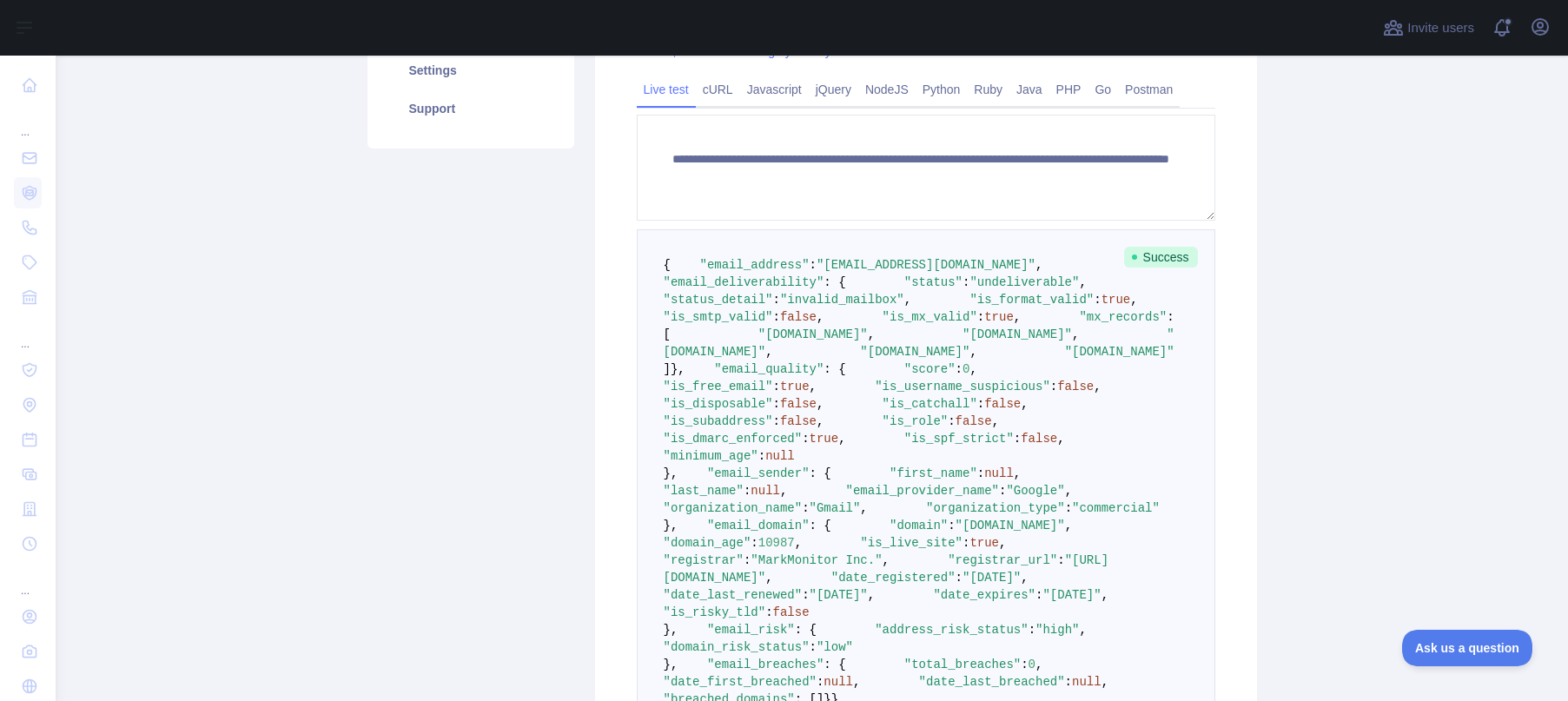
scroll to position [407, 0]
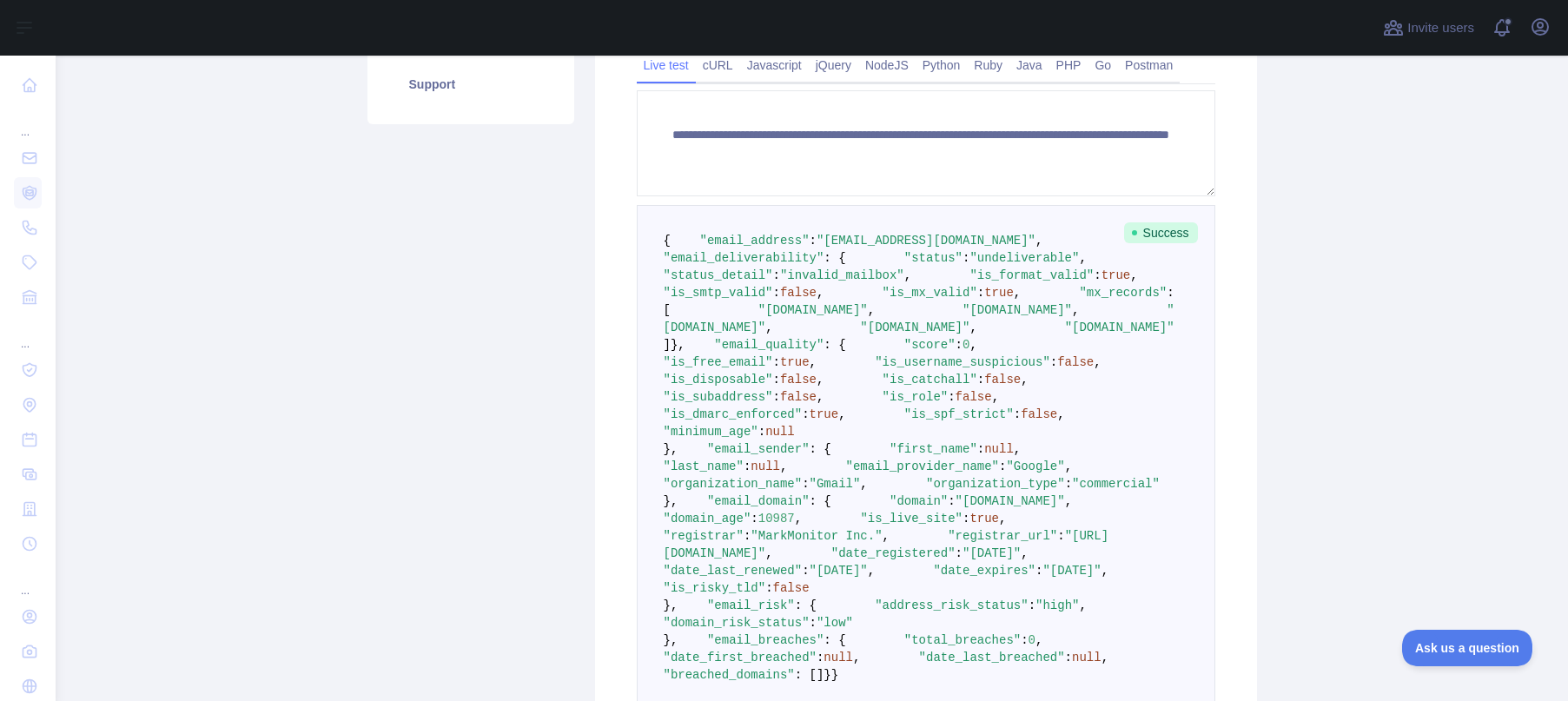
click at [777, 248] on span ""email_address"" at bounding box center [755, 241] width 110 height 14
click at [776, 248] on span ""email_address"" at bounding box center [755, 241] width 110 height 14
click at [770, 248] on span ""email_address"" at bounding box center [755, 241] width 110 height 14
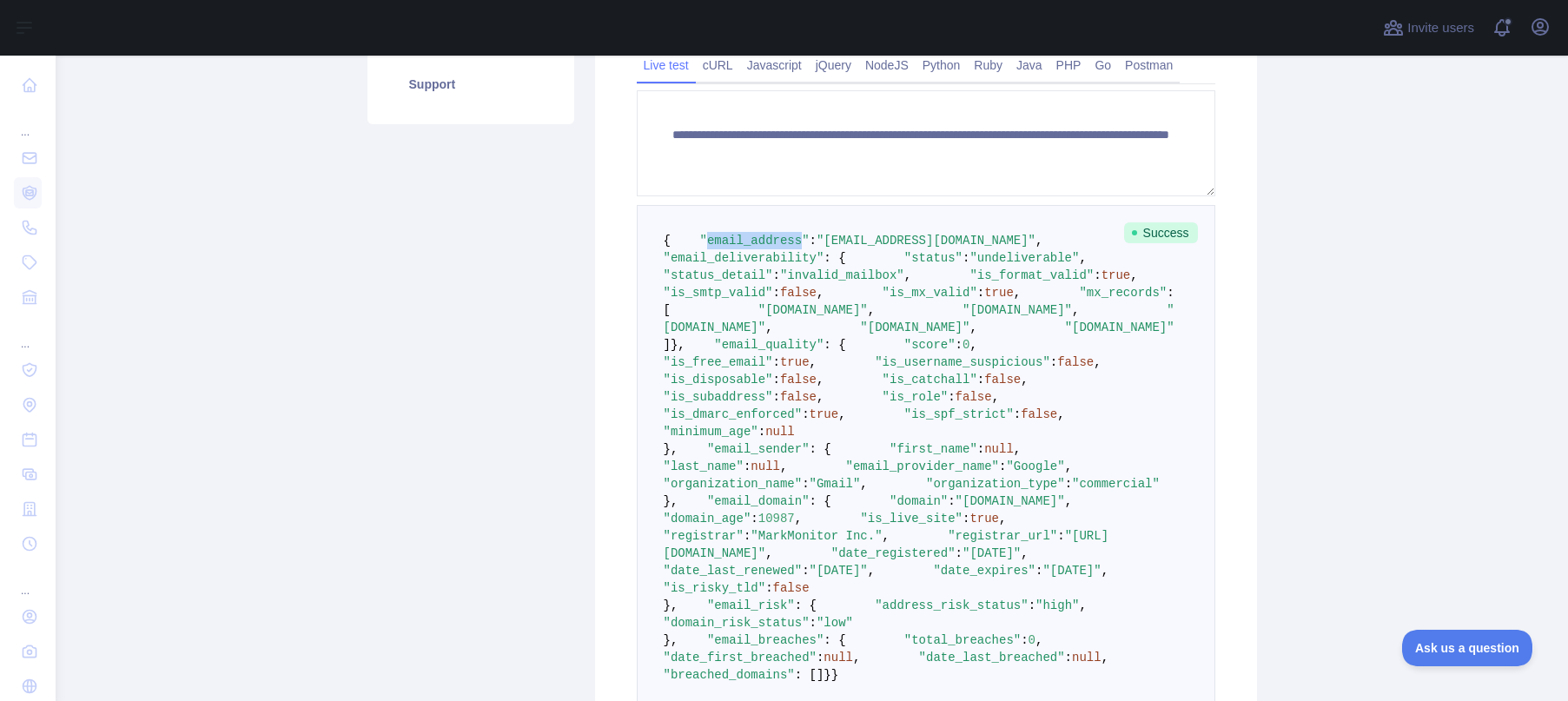
click at [770, 248] on span ""email_address"" at bounding box center [755, 241] width 110 height 14
click at [768, 248] on span ""email_address"" at bounding box center [755, 241] width 110 height 14
click at [752, 248] on span ""email_address"" at bounding box center [755, 241] width 110 height 14
click at [751, 248] on span ""email_address"" at bounding box center [755, 241] width 110 height 14
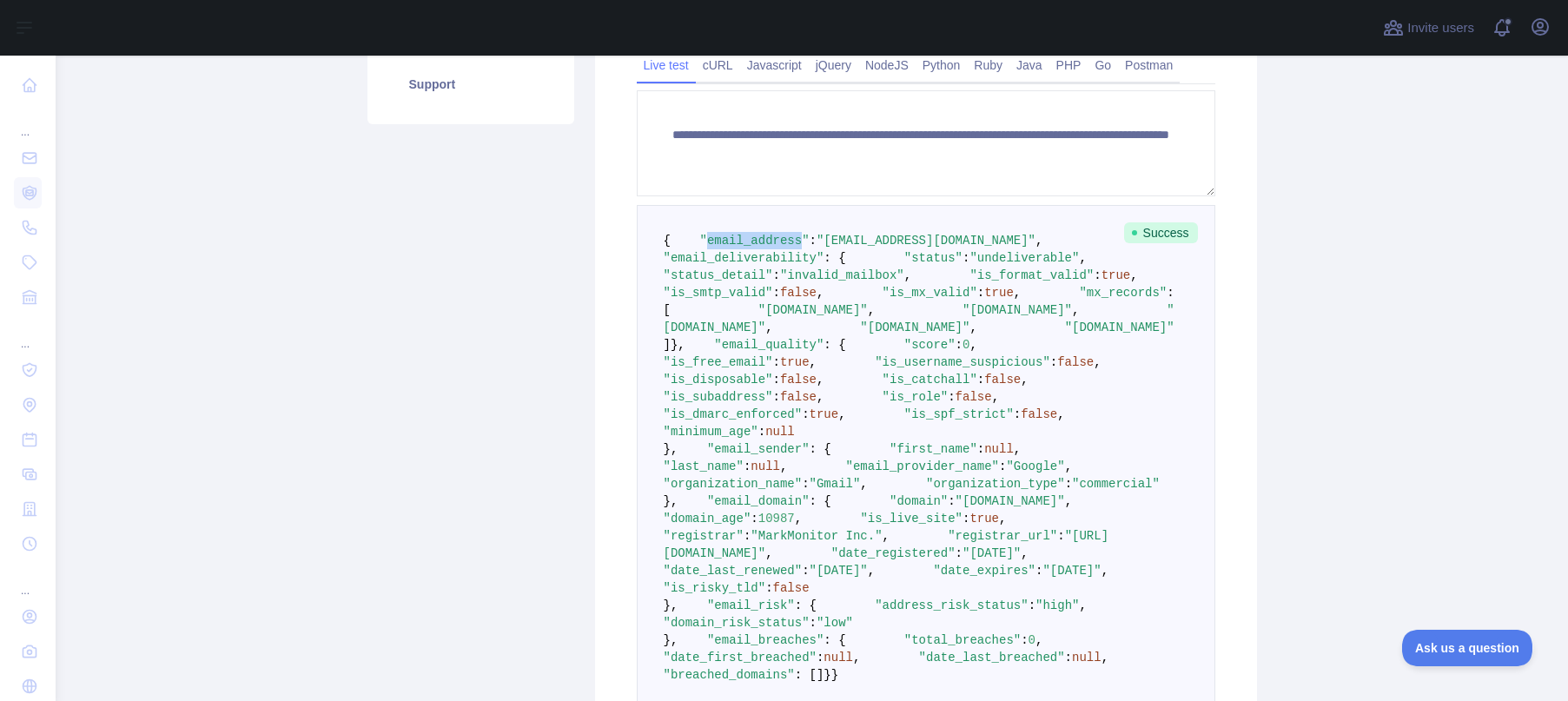
click at [724, 248] on span ""email_address"" at bounding box center [755, 241] width 110 height 14
click at [723, 248] on span ""email_address"" at bounding box center [755, 241] width 110 height 14
click at [1138, 282] on span at bounding box center [1167, 276] width 58 height 14
click at [717, 265] on span ""email_deliverability"" at bounding box center [743, 258] width 160 height 14
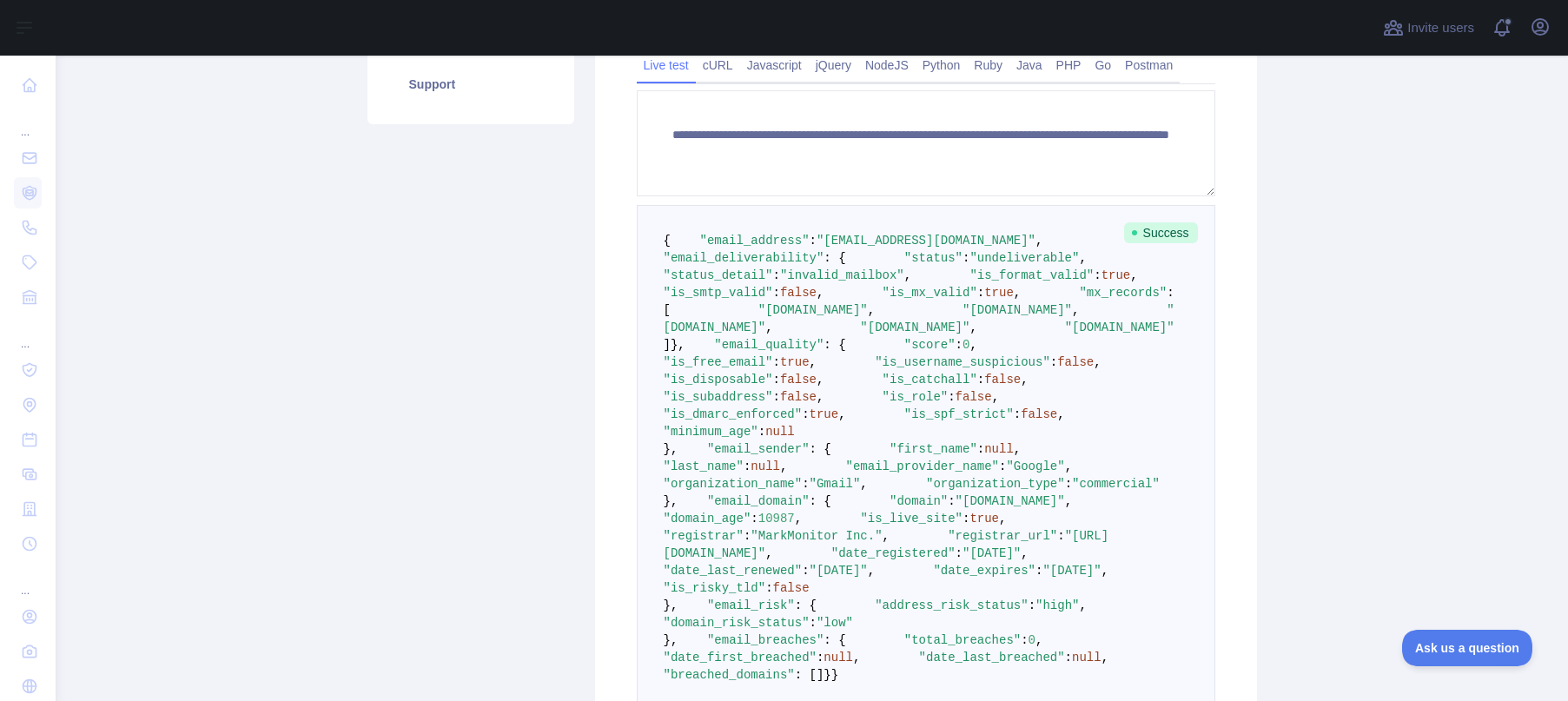
click at [197, 296] on main "**********" at bounding box center [811, 378] width 1512 height 645
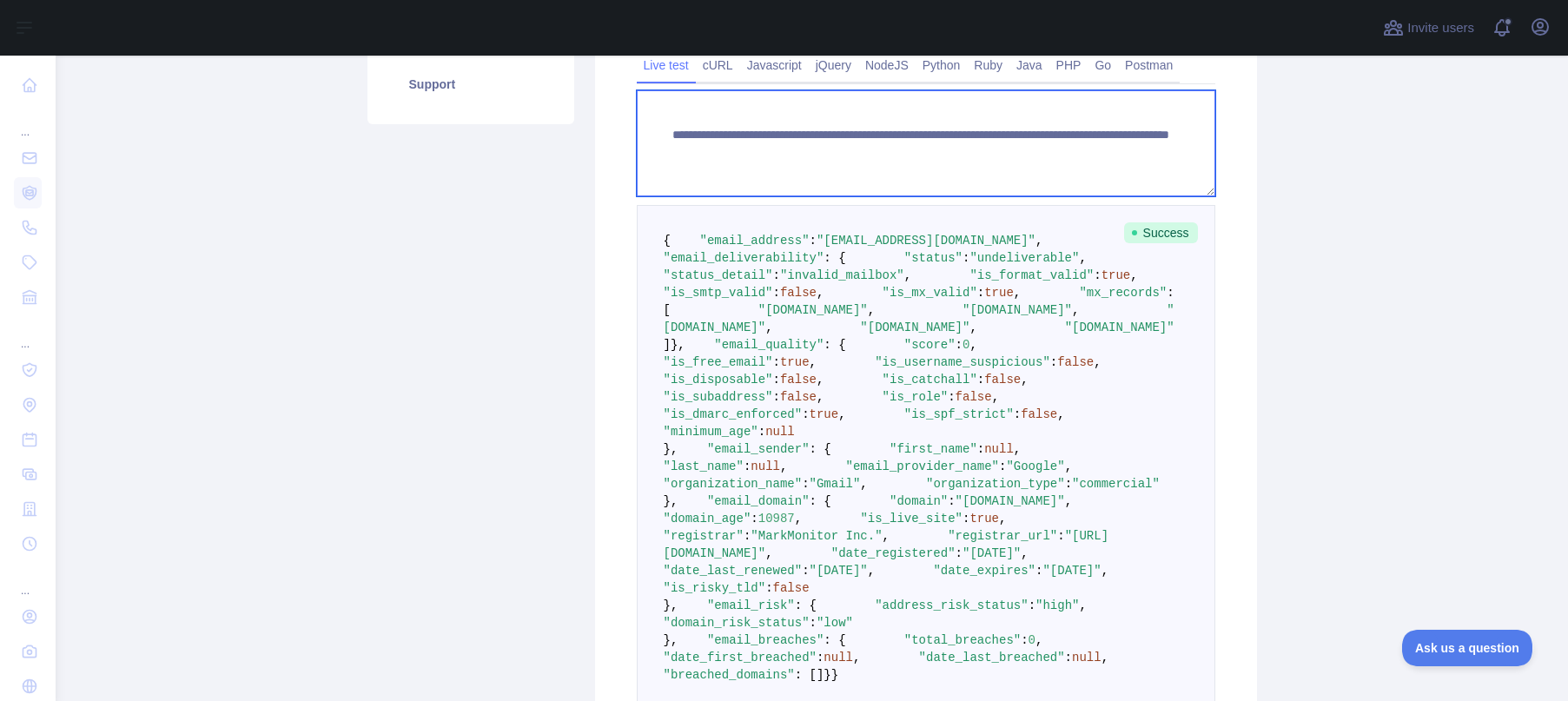
drag, startPoint x: 1001, startPoint y: 182, endPoint x: 949, endPoint y: 208, distance: 58.1
click at [1001, 182] on textarea "**********" at bounding box center [927, 144] width 579 height 106
